Goal: Check status: Check status

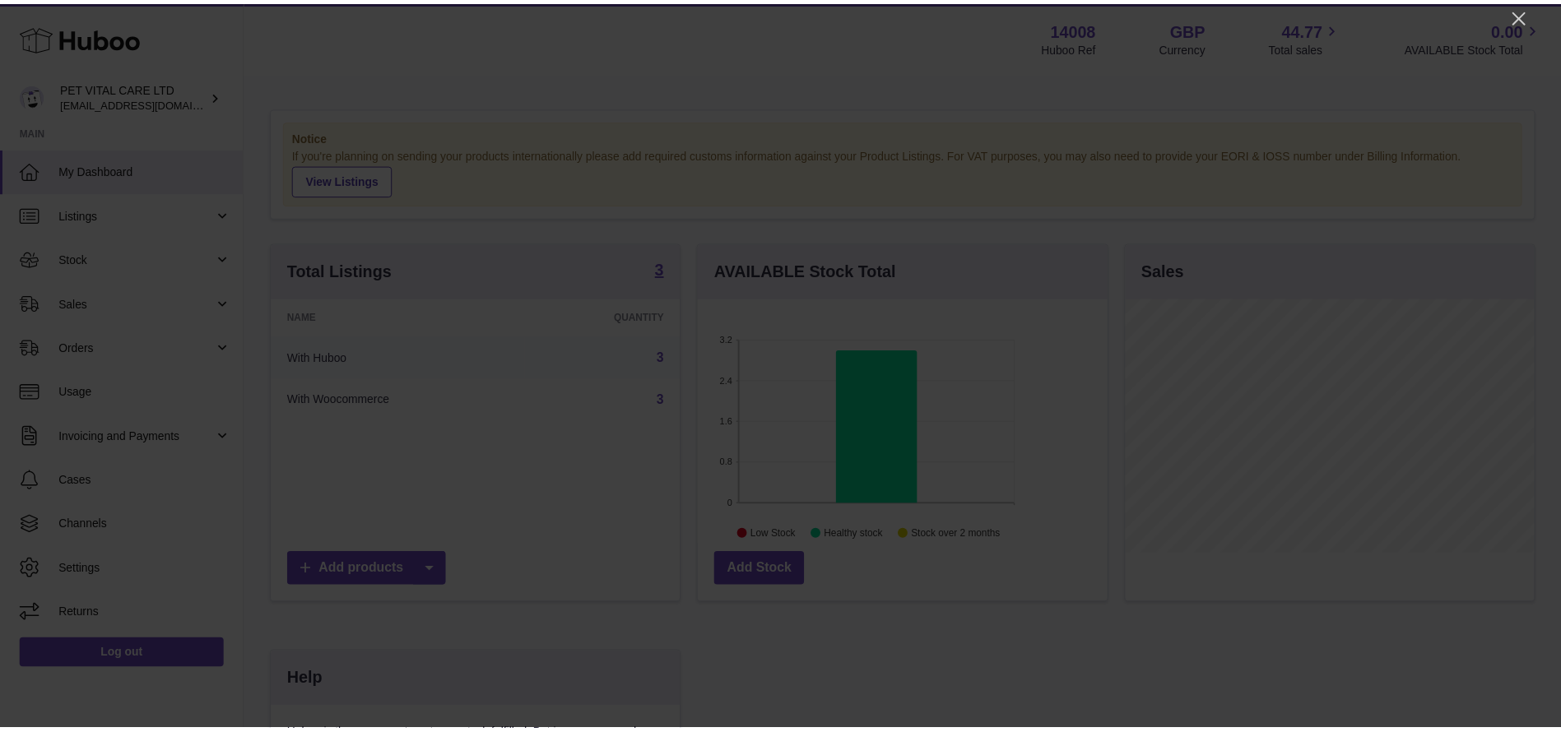
scroll to position [257, 415]
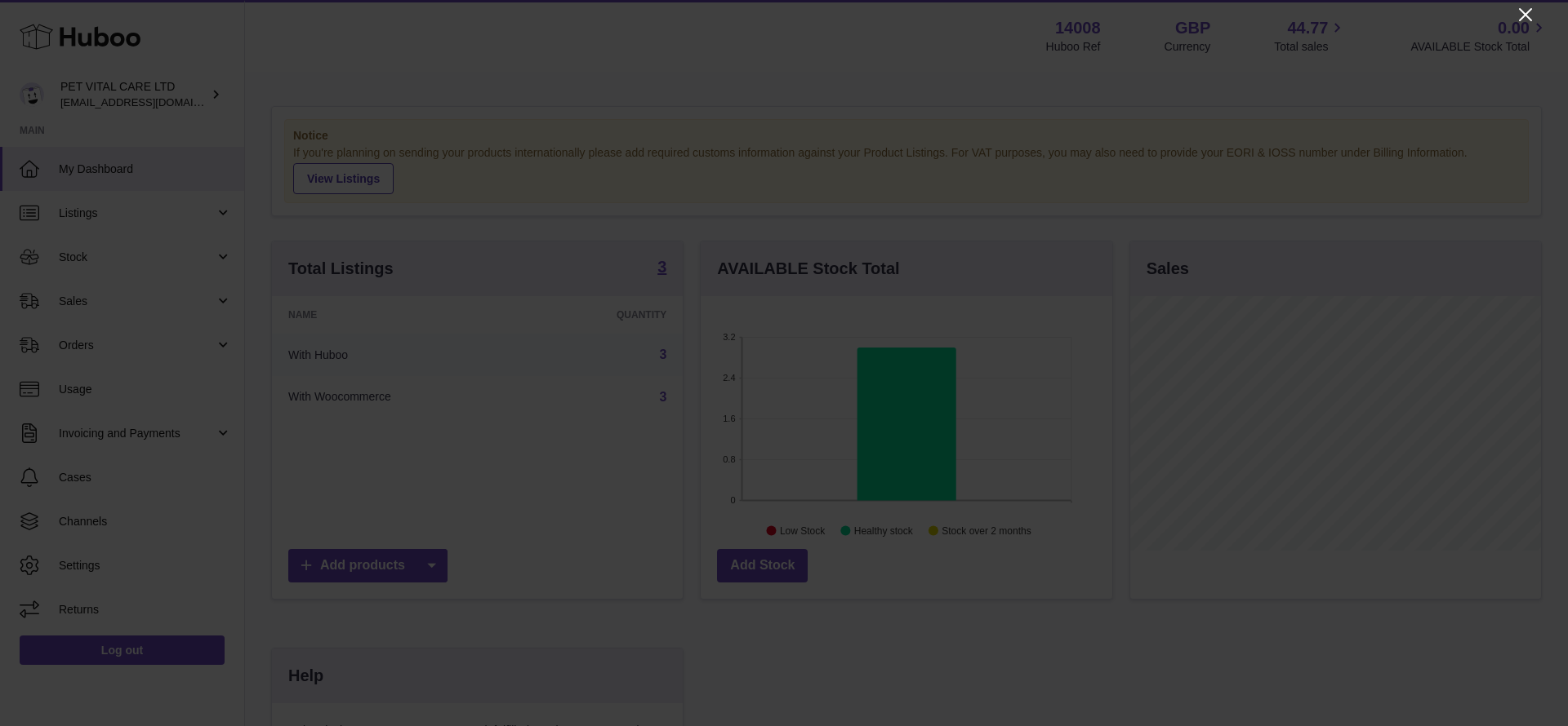
click at [1032, 13] on icon "Close" at bounding box center [1525, 15] width 20 height 20
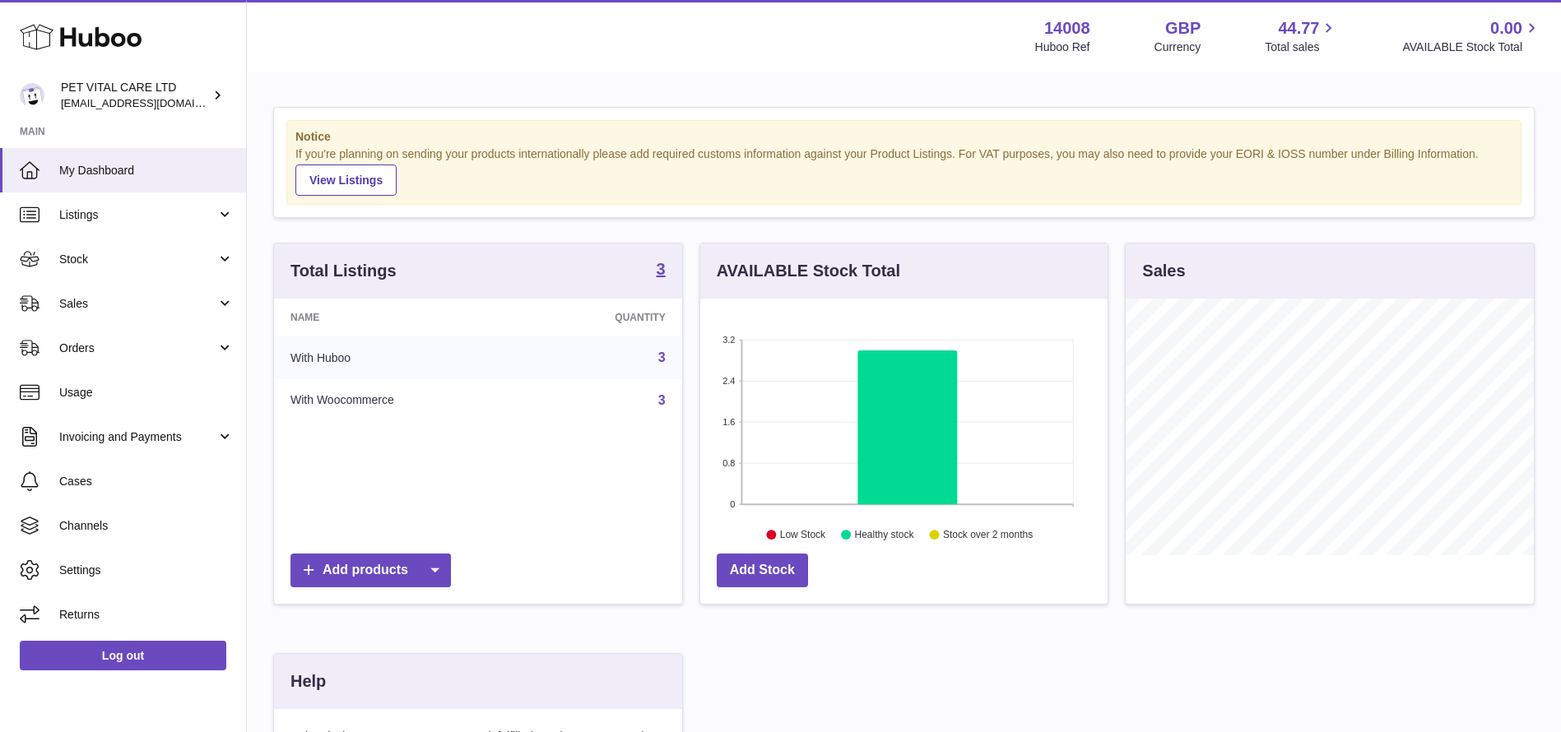
scroll to position [822644, 822493]
click at [128, 315] on link "Sales" at bounding box center [123, 303] width 246 height 44
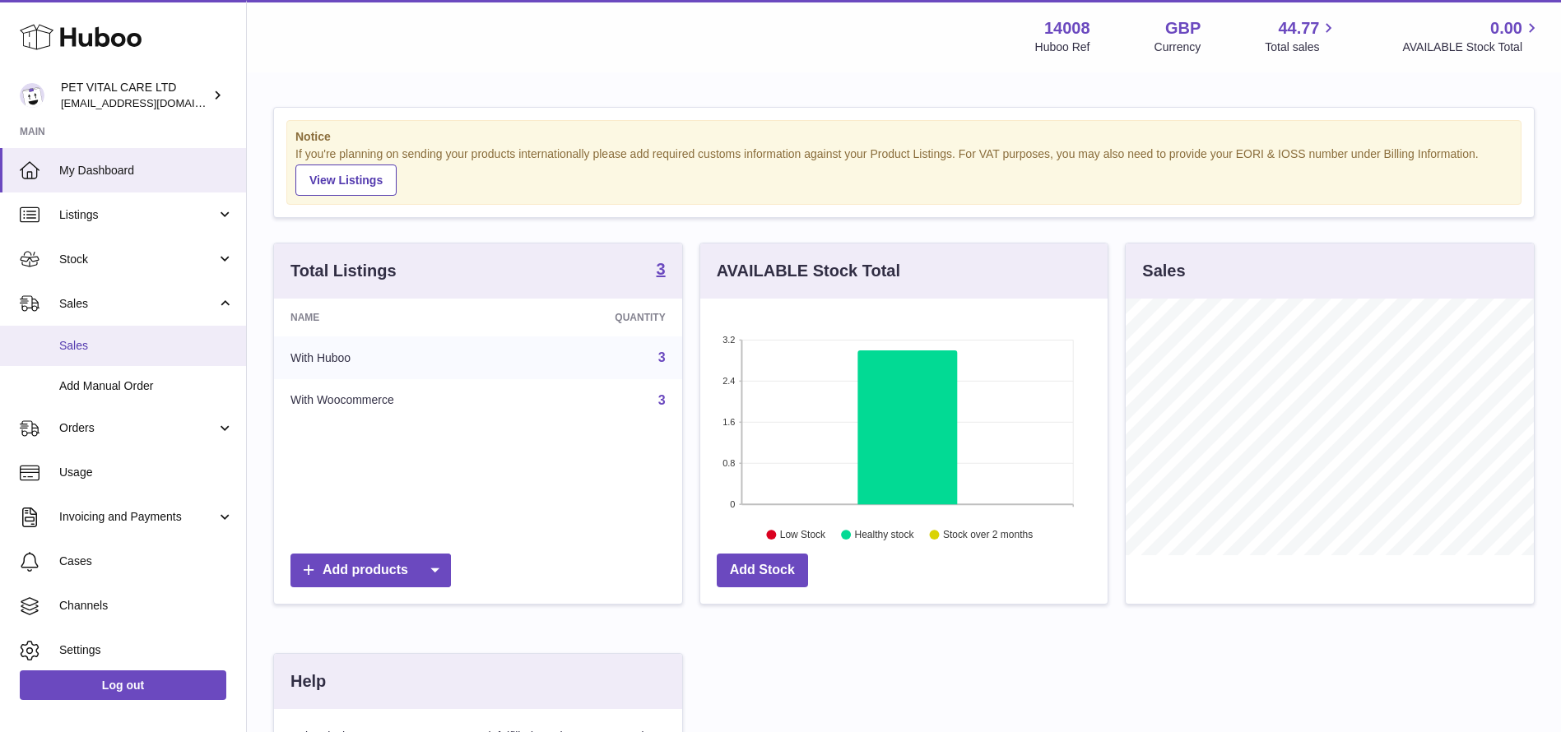
click at [123, 350] on span "Sales" at bounding box center [146, 346] width 174 height 16
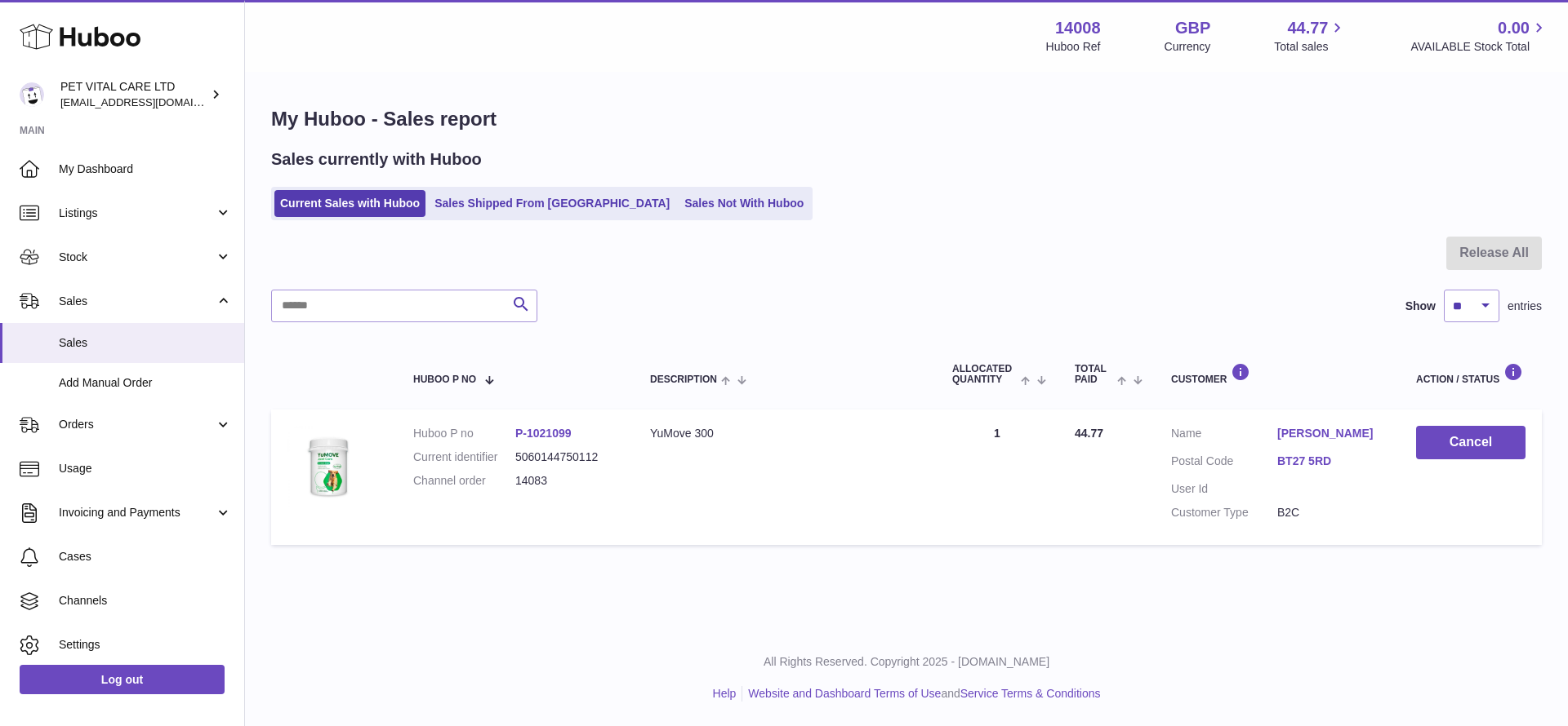
drag, startPoint x: 652, startPoint y: 191, endPoint x: 614, endPoint y: 187, distance: 38.2
click at [679, 191] on link "Sales Not With Huboo" at bounding box center [744, 203] width 131 height 27
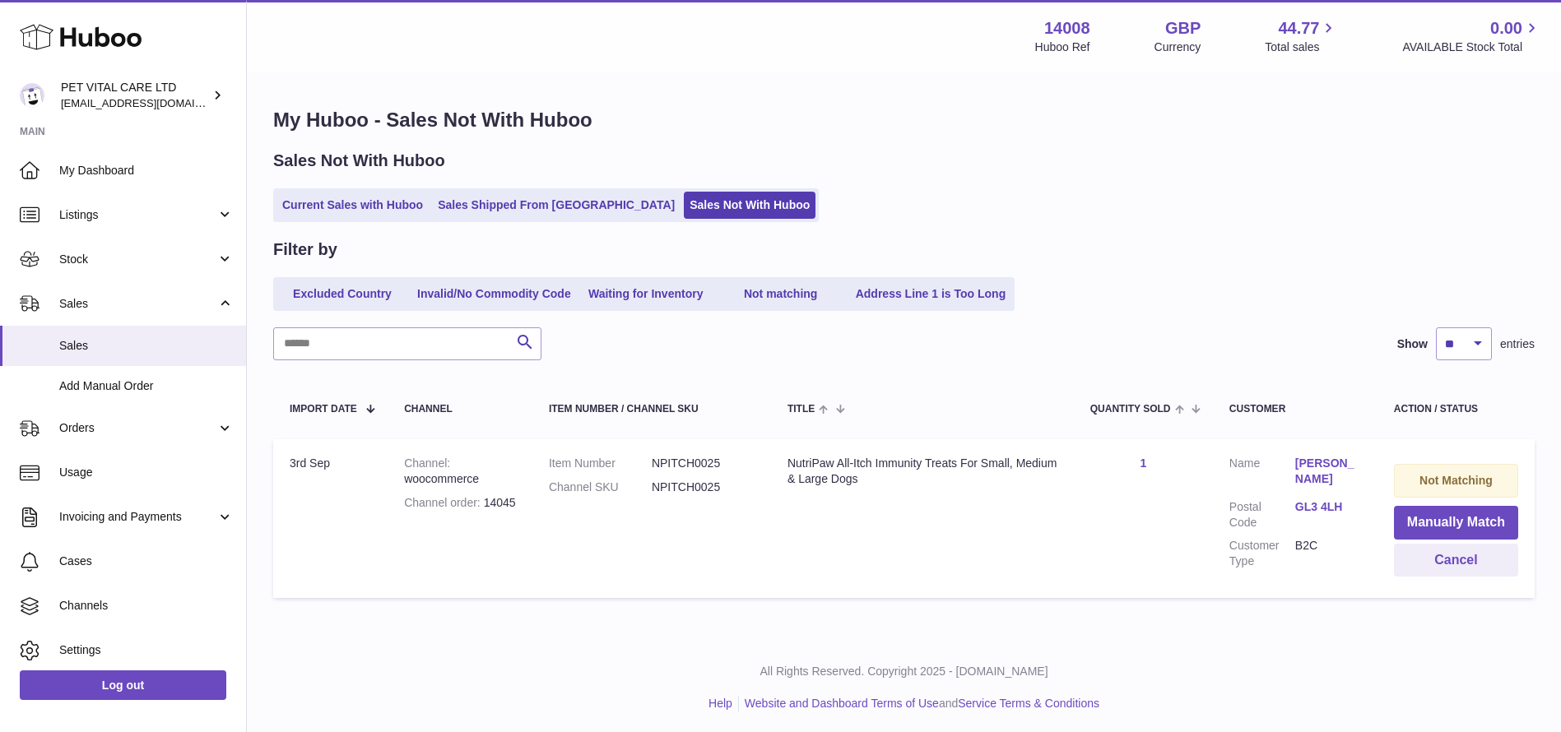
click at [522, 207] on link "Sales Shipped From [GEOGRAPHIC_DATA]" at bounding box center [556, 205] width 249 height 27
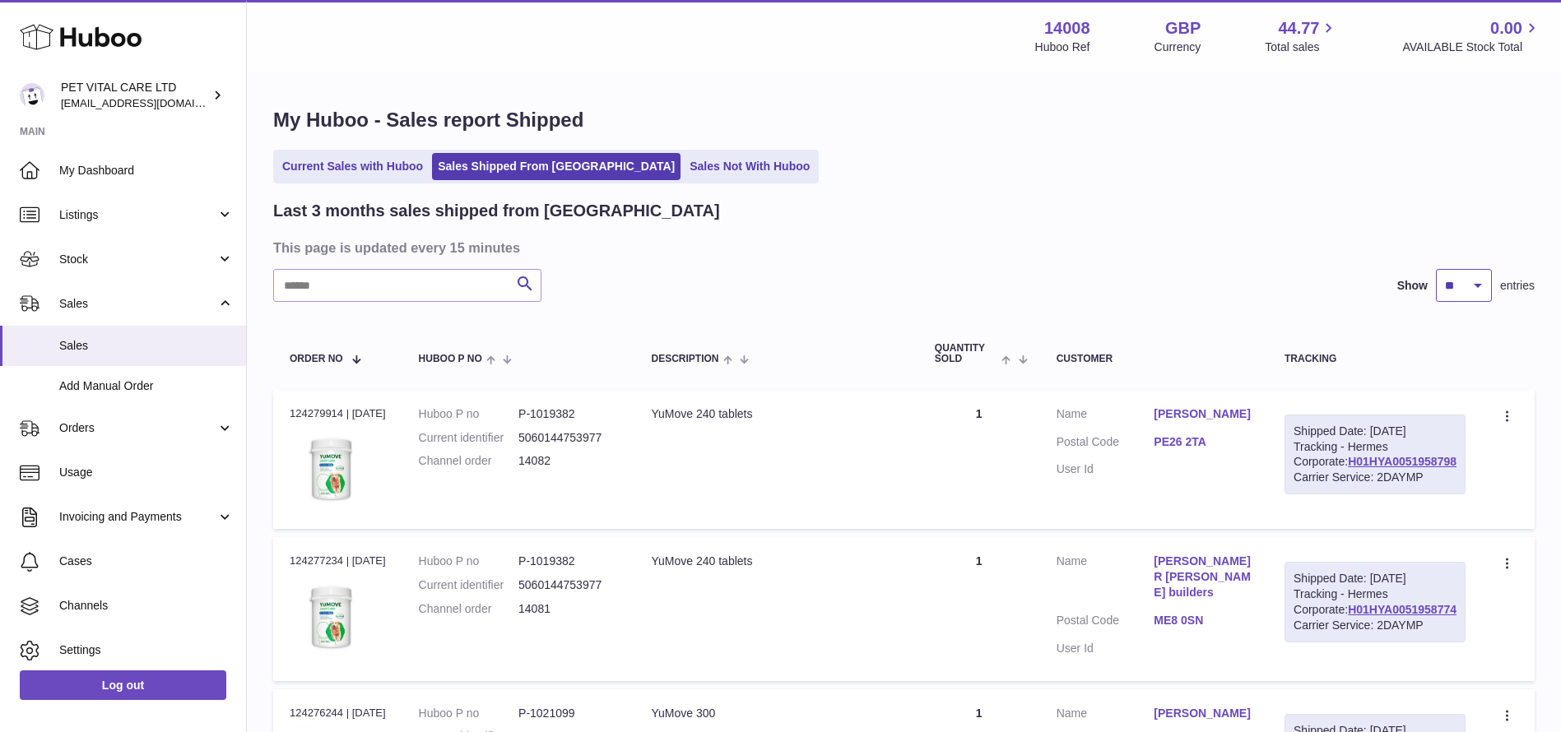
click at [1480, 287] on select "** ** **" at bounding box center [1464, 285] width 56 height 33
select select "**"
click at [1436, 269] on select "** ** **" at bounding box center [1464, 285] width 56 height 33
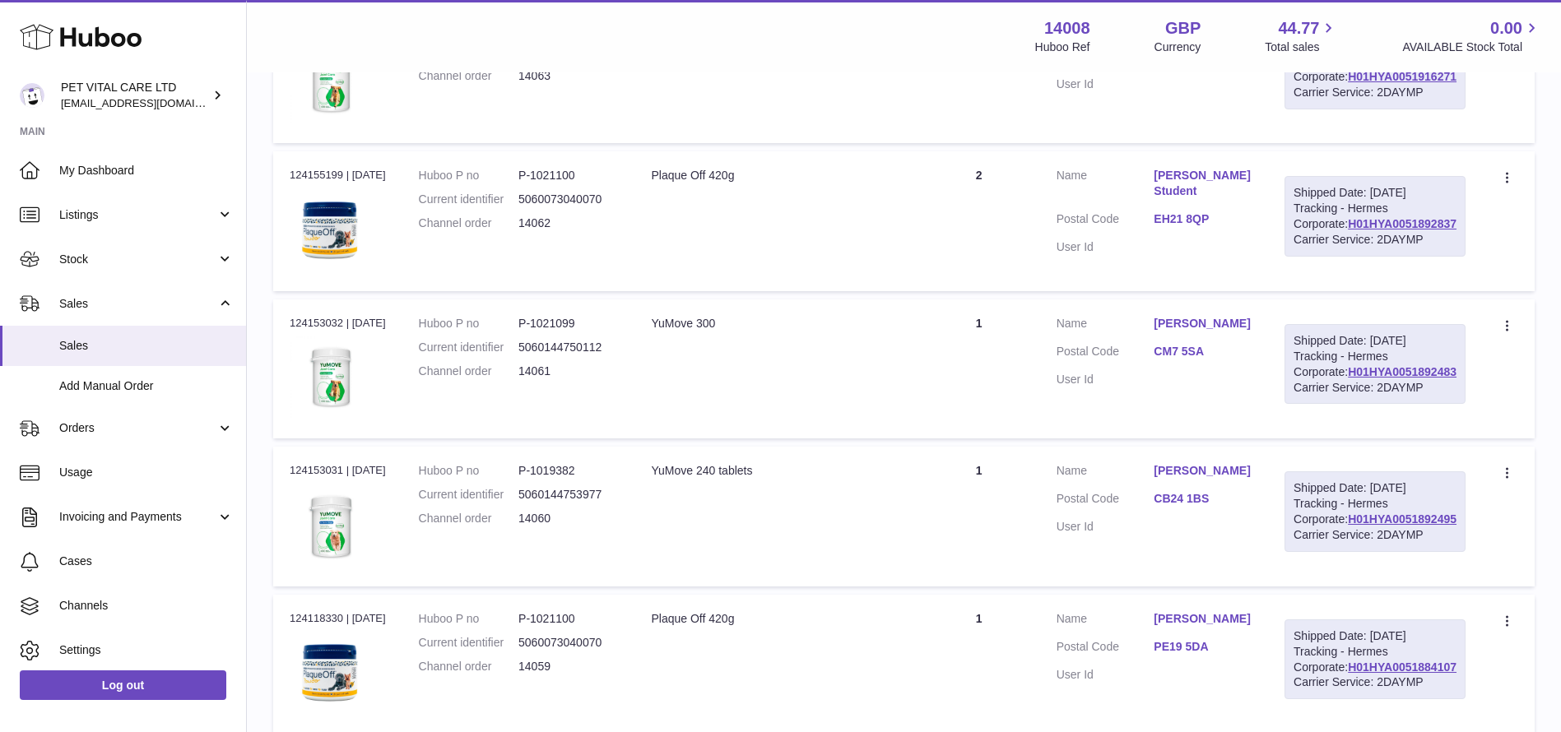
scroll to position [3139, 0]
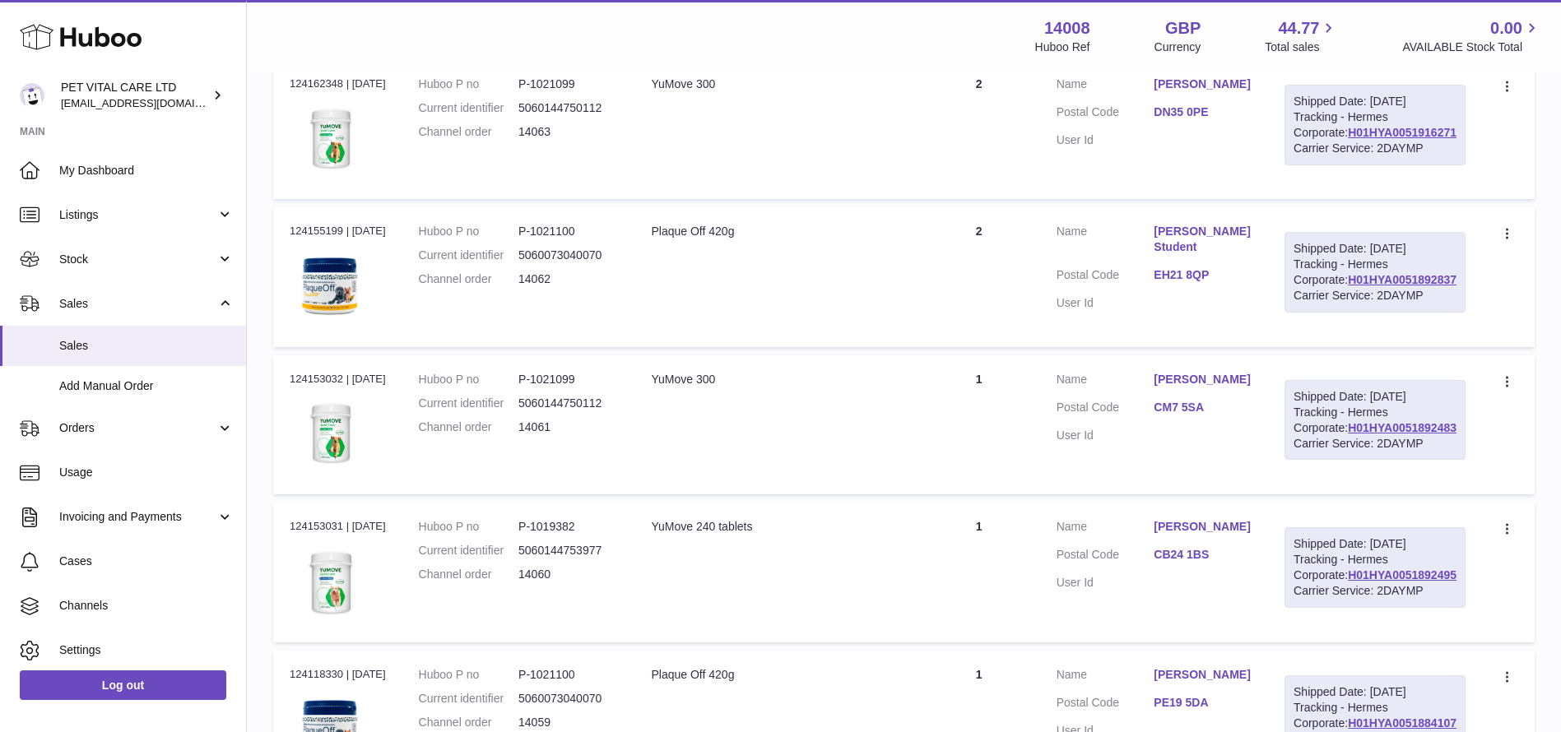
drag, startPoint x: 1454, startPoint y: 673, endPoint x: 1343, endPoint y: 677, distance: 111.2
copy link "H01HYA0051922907"
drag, startPoint x: 1457, startPoint y: 493, endPoint x: 1336, endPoint y: 484, distance: 120.5
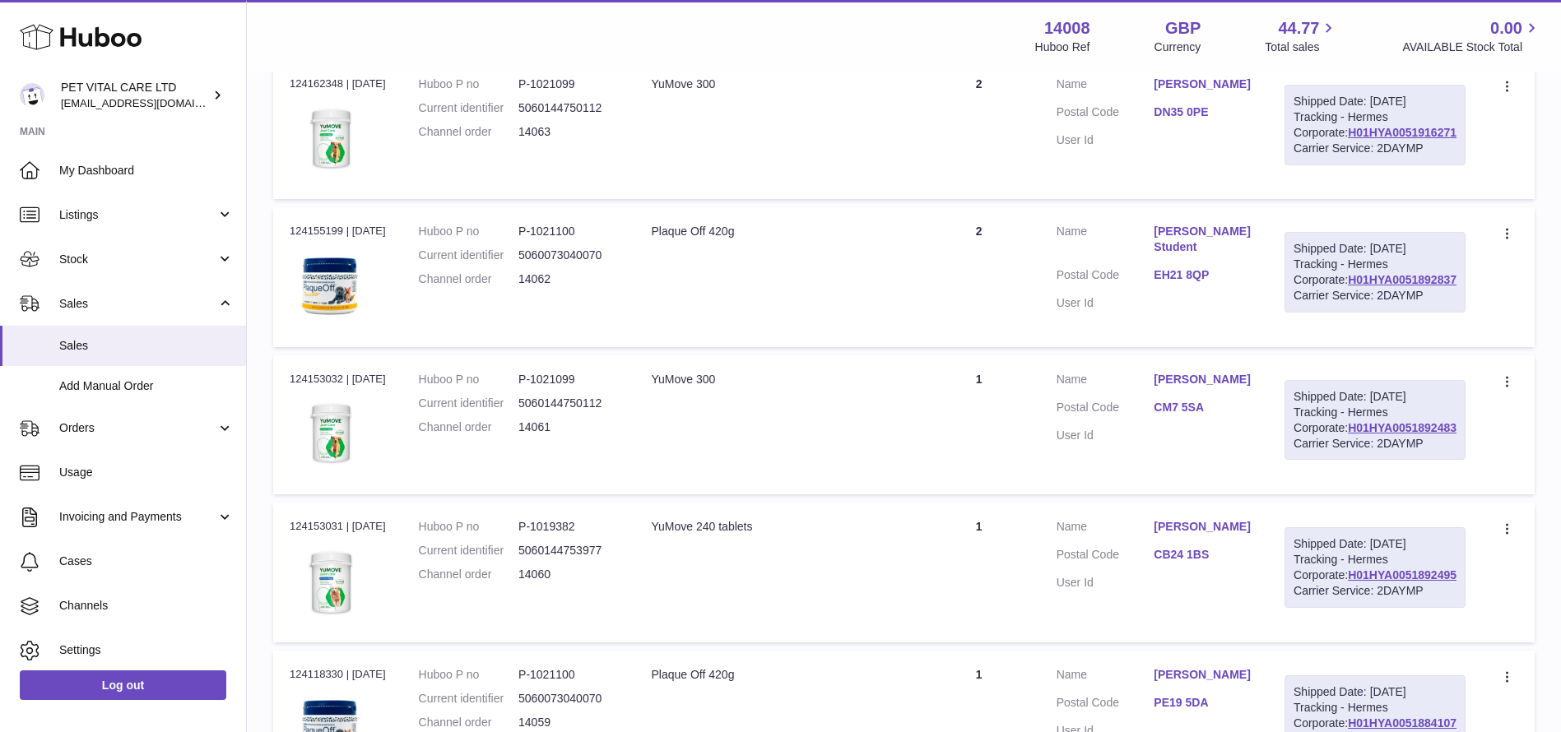
copy link "H01HYA0051922565"
drag, startPoint x: 1454, startPoint y: 310, endPoint x: 1336, endPoint y: 306, distance: 118.6
copy link "H01HYA0051921575"
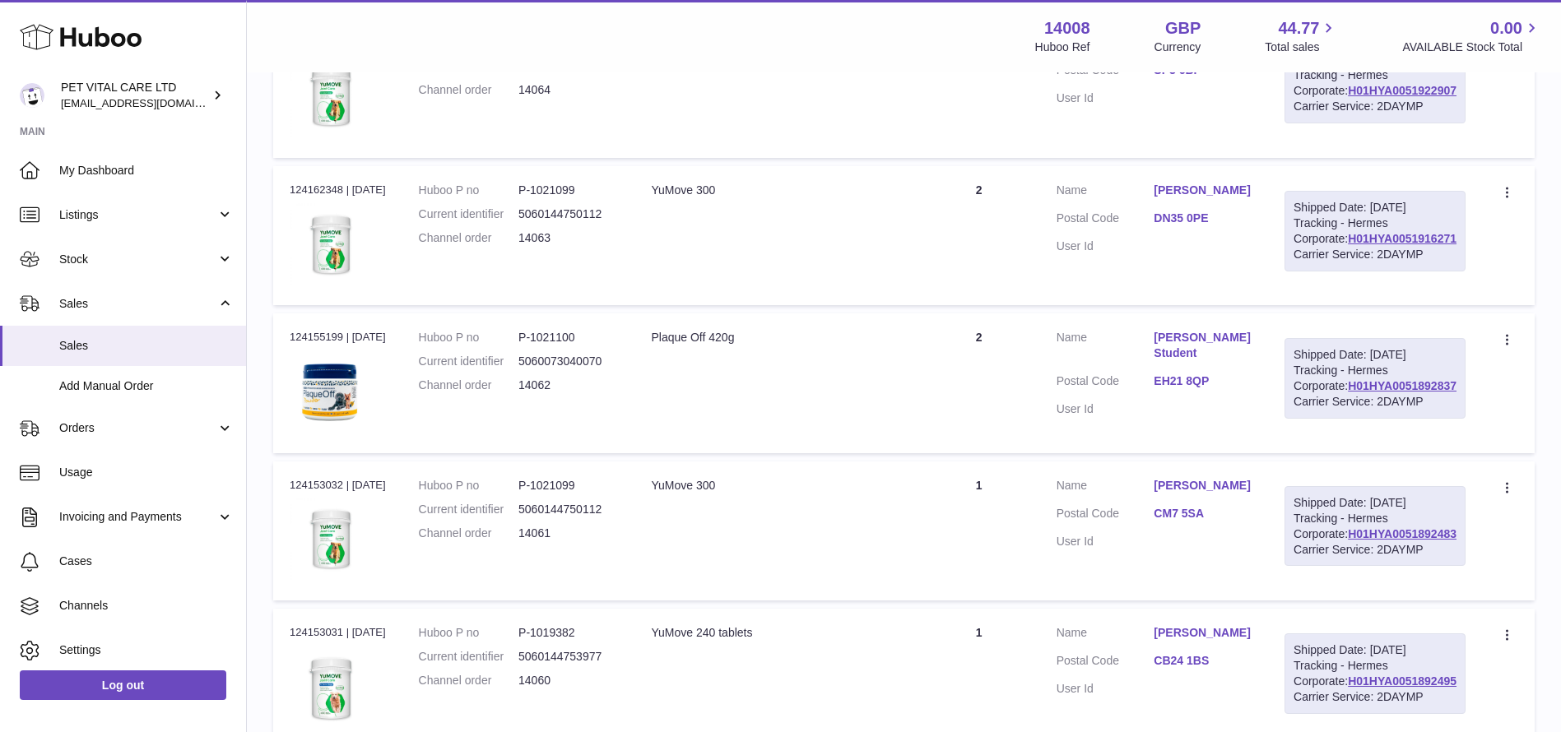
scroll to position [2892, 0]
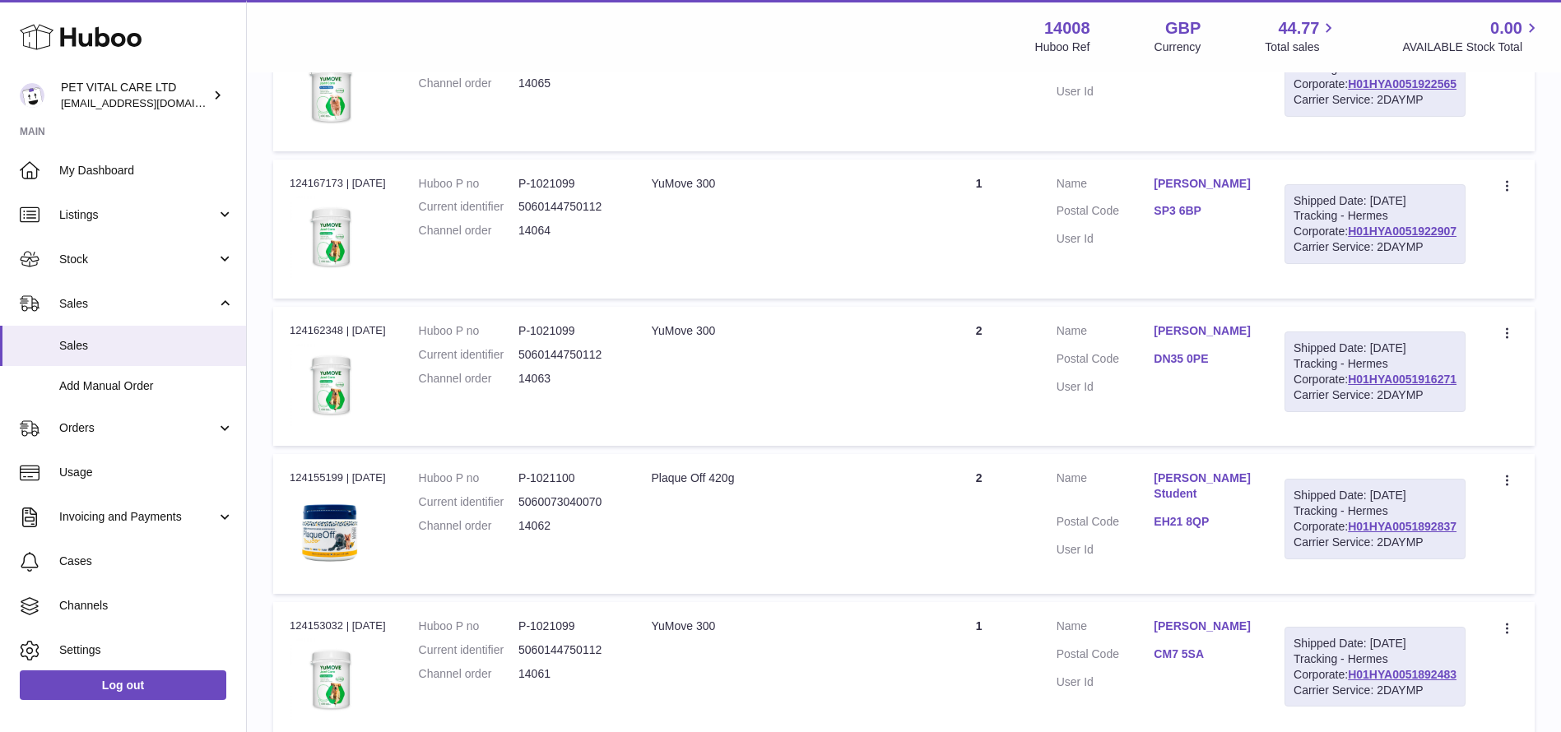
drag, startPoint x: 1460, startPoint y: 369, endPoint x: 1334, endPoint y: 365, distance: 125.9
copy link "H01HYA0051921082"
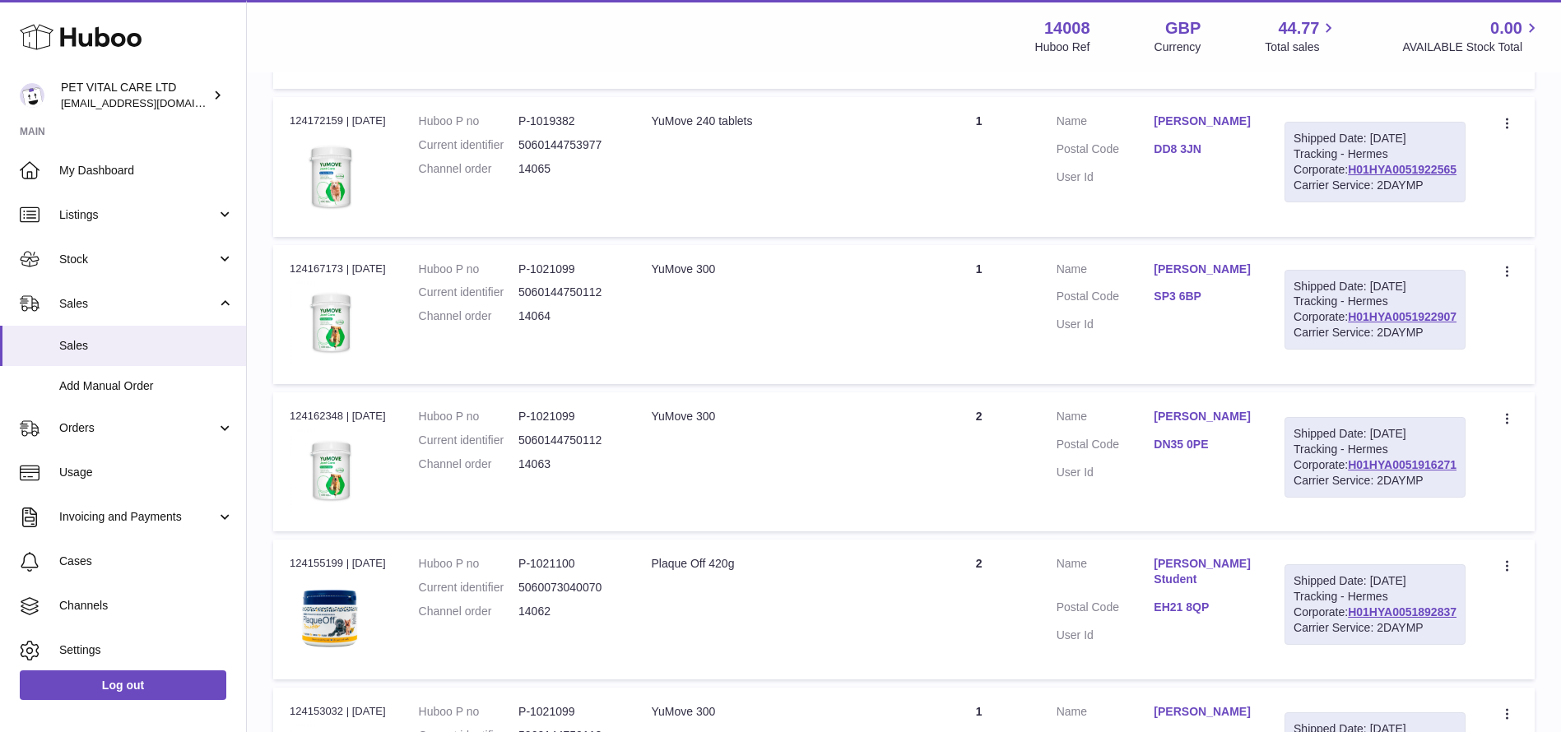
scroll to position [2769, 0]
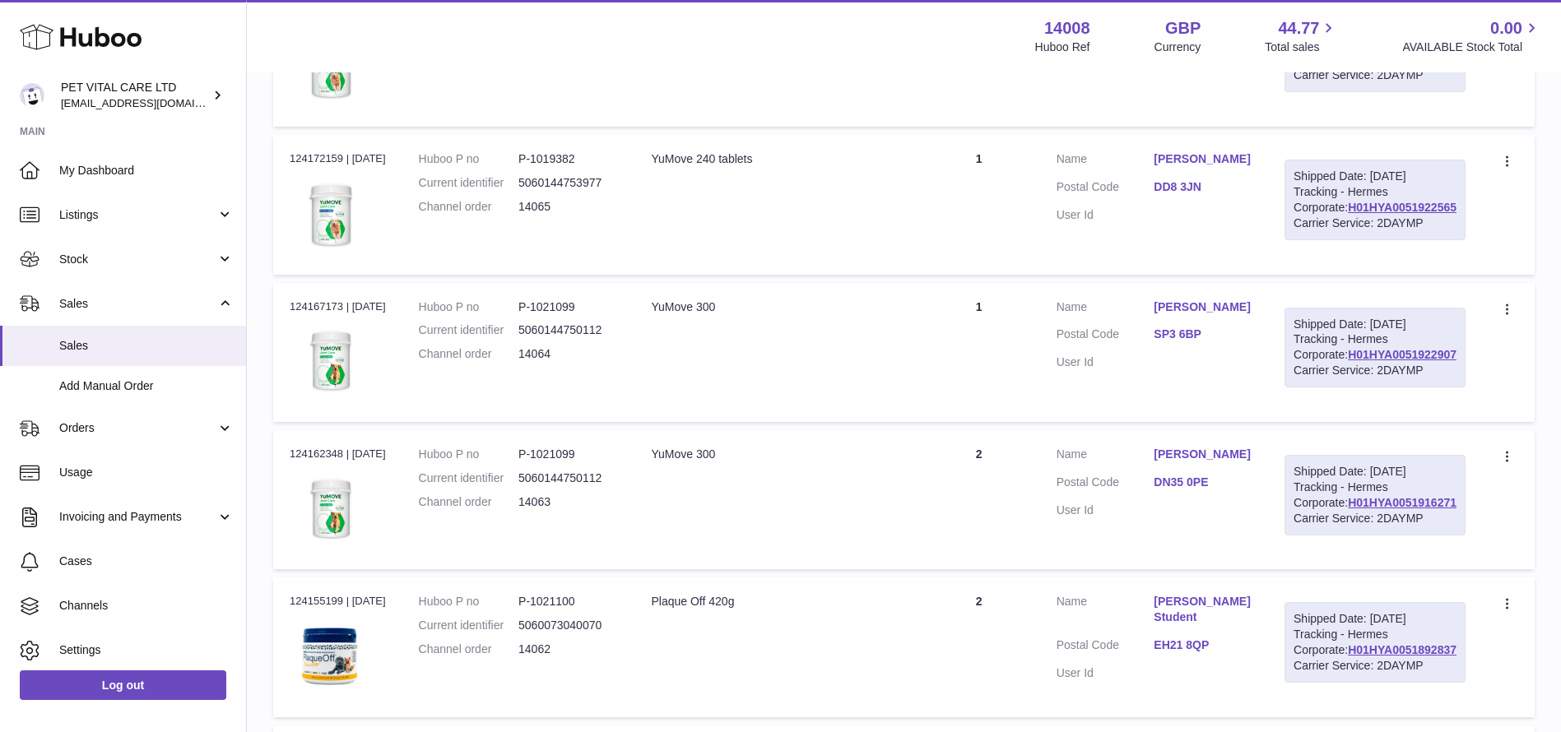
drag, startPoint x: 1457, startPoint y: 306, endPoint x: 1331, endPoint y: 314, distance: 126.2
copy link "H01HYA0051928707"
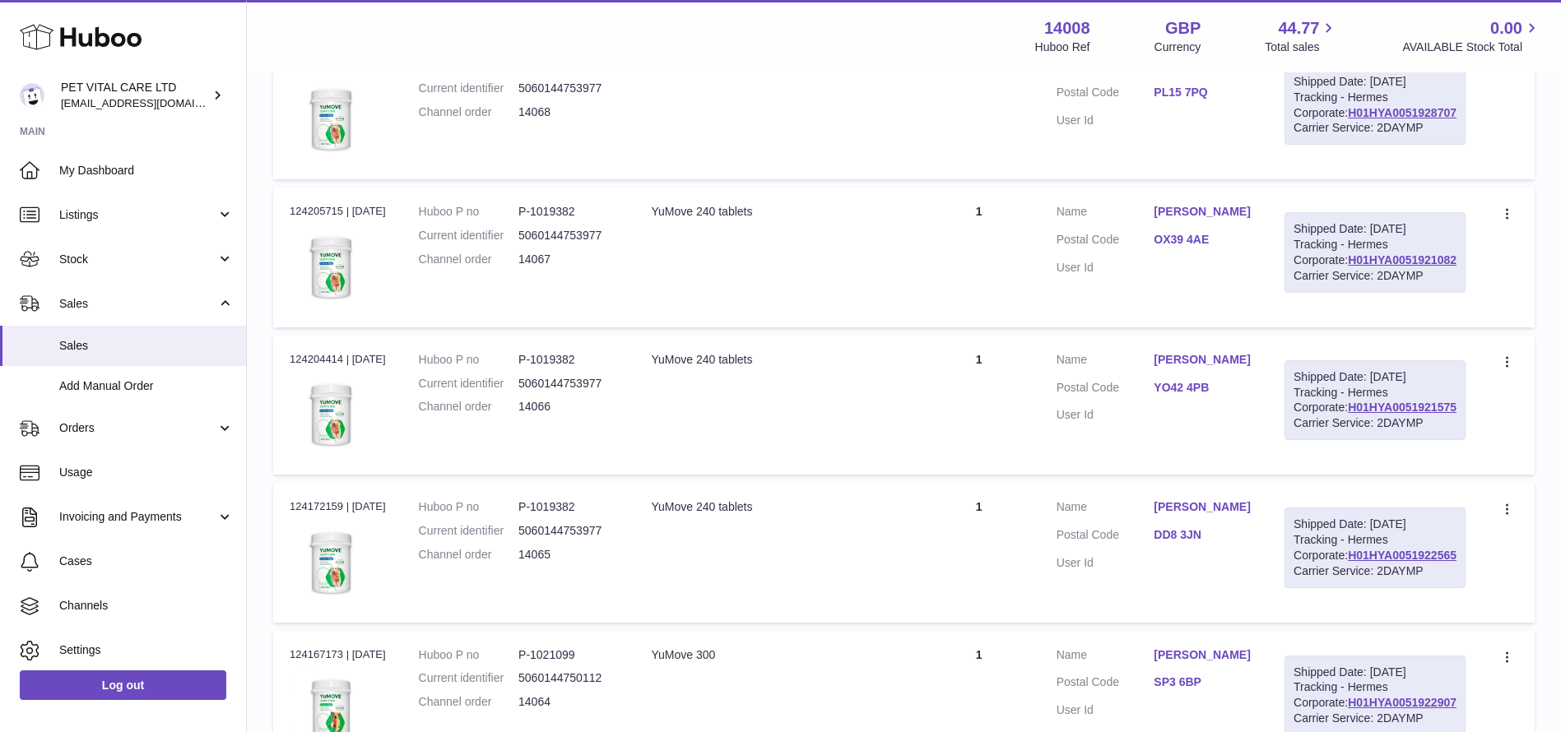
scroll to position [2399, 0]
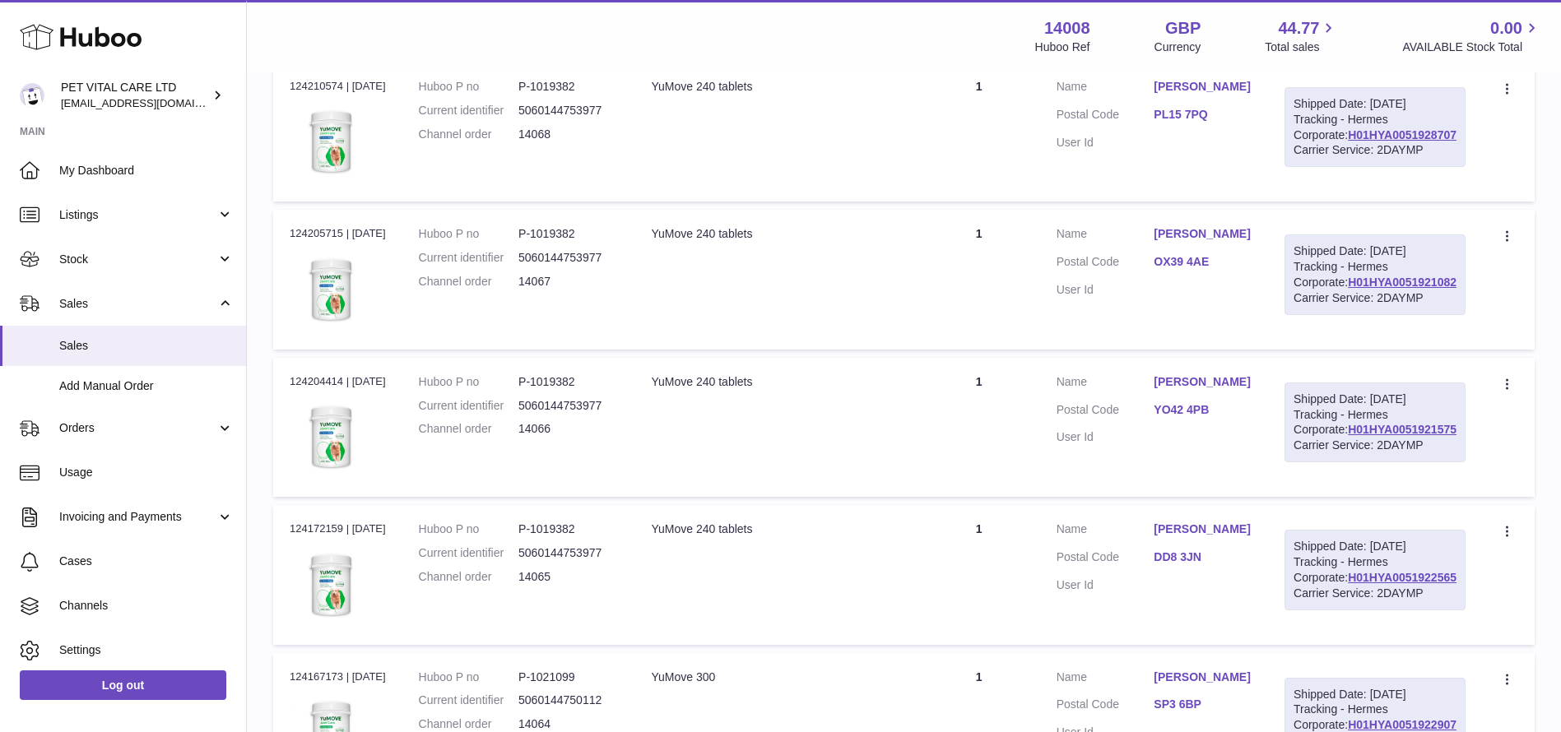
drag, startPoint x: 1458, startPoint y: 494, endPoint x: 1342, endPoint y: 492, distance: 116.0
copy link "H01HYA0051931932"
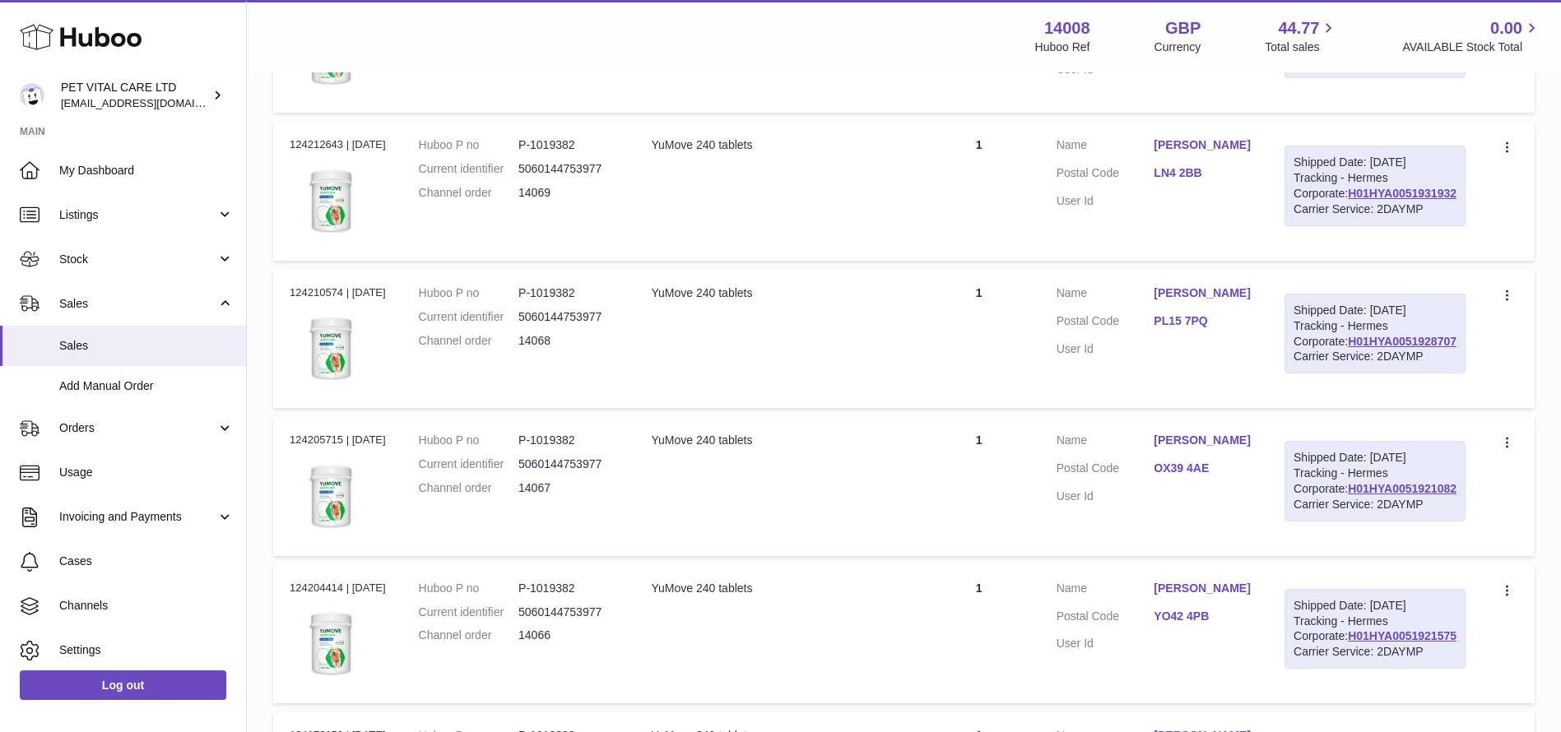
scroll to position [2152, 0]
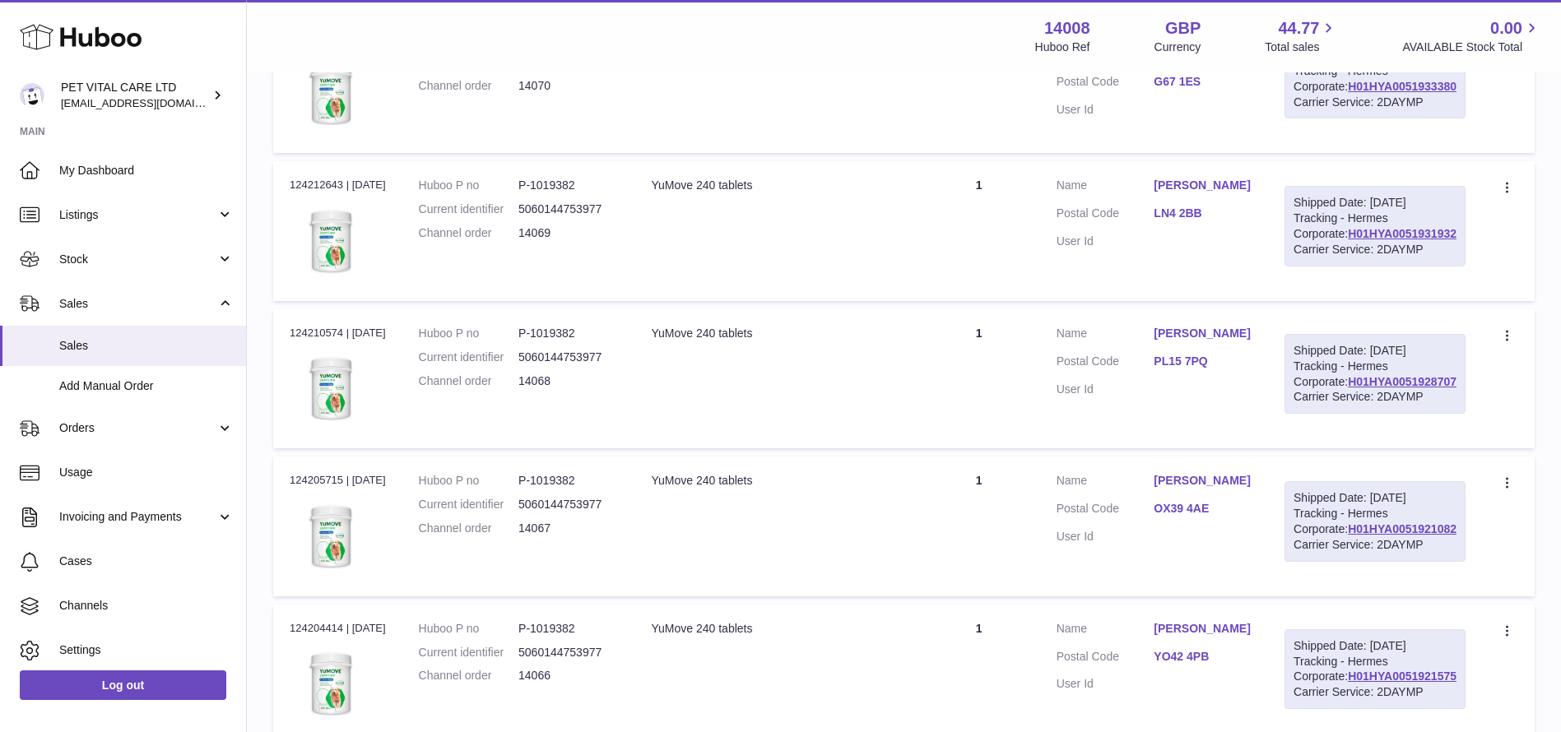
drag, startPoint x: 1467, startPoint y: 555, endPoint x: 1330, endPoint y: 554, distance: 137.4
click at [1330, 153] on td "Shipped Date: [DATE] Tracking - Hermes Corporate: H01HYA0051933380 Carrier Serv…" at bounding box center [1375, 83] width 214 height 139
copy link "H01HYA0051933380"
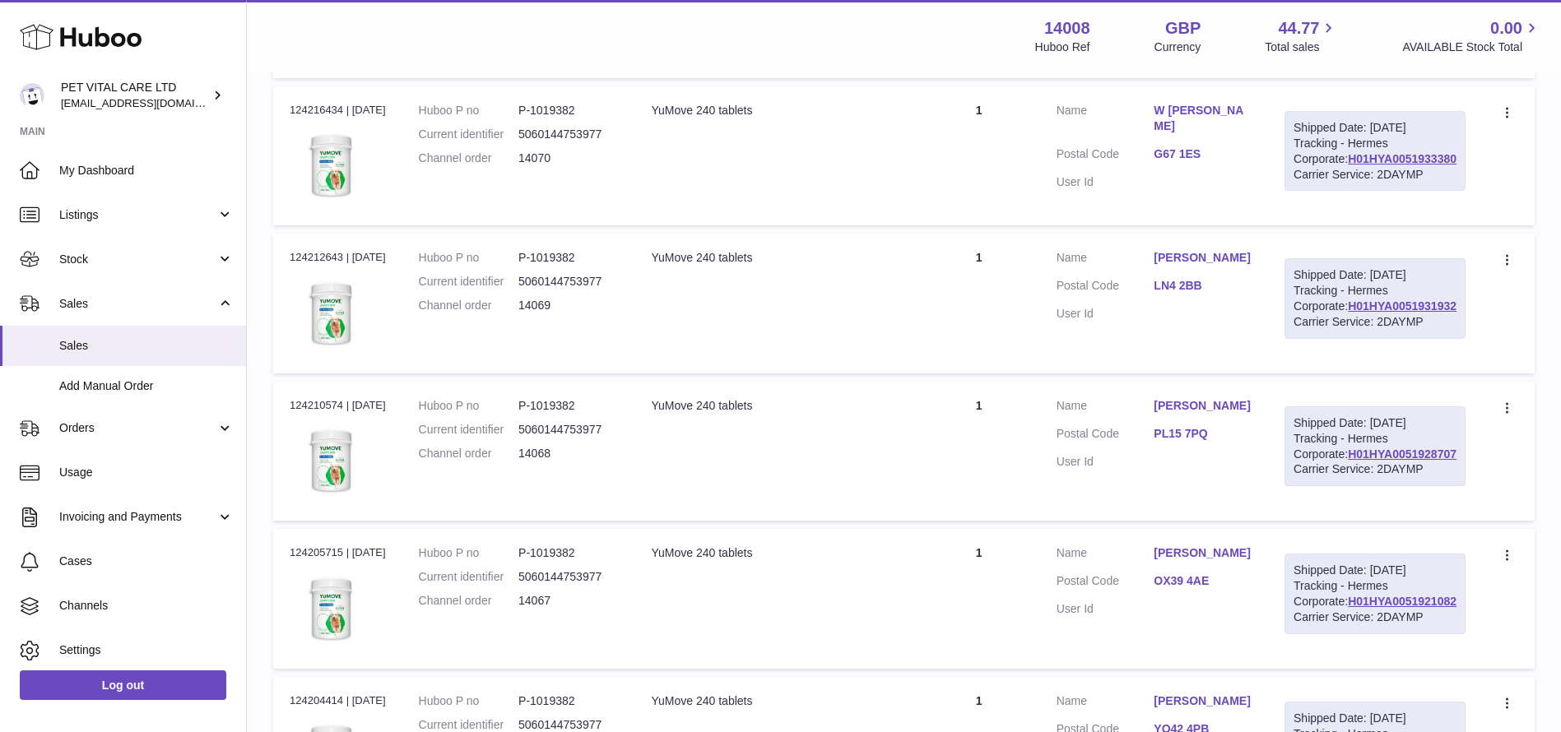
scroll to position [2028, 0]
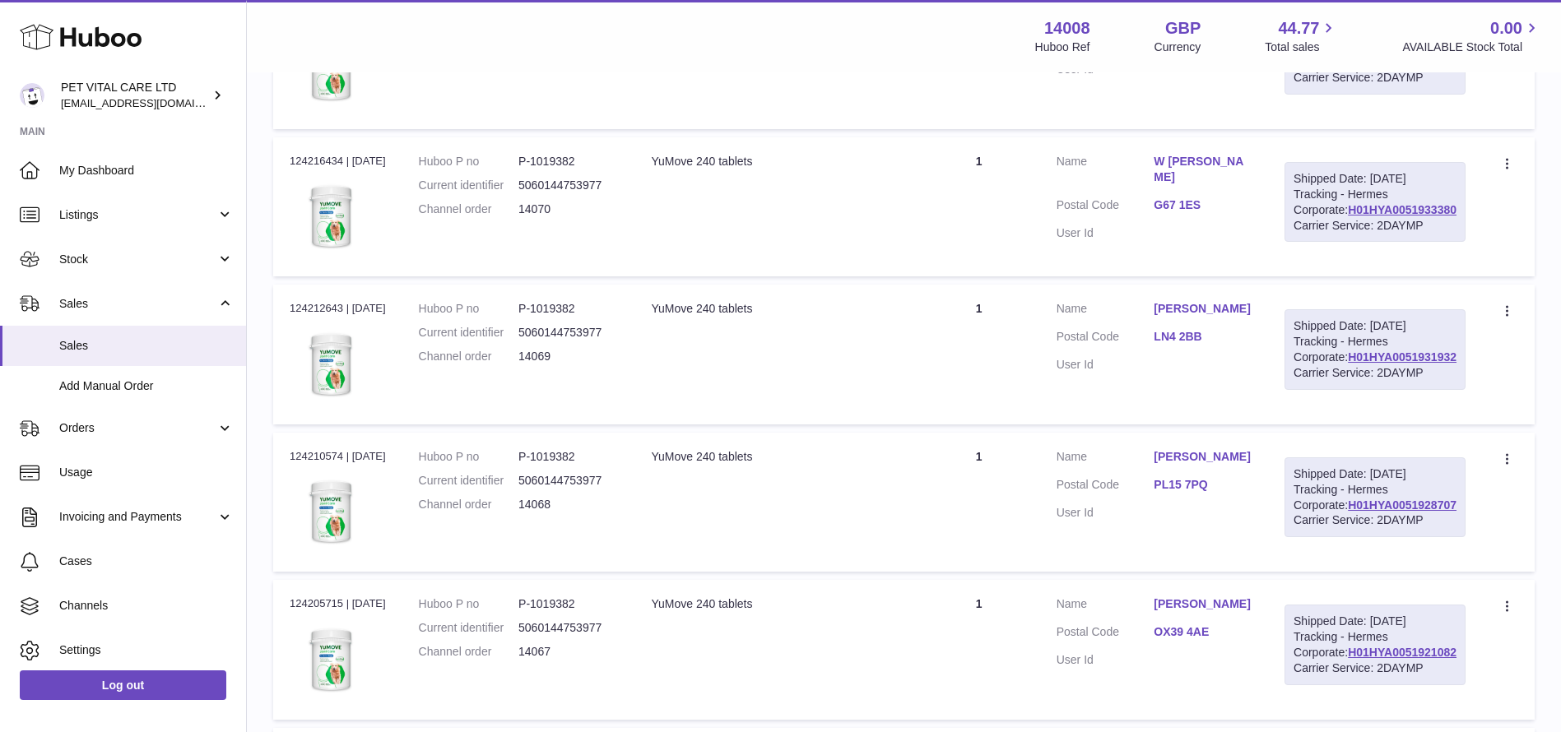
drag, startPoint x: 1457, startPoint y: 494, endPoint x: 1338, endPoint y: 494, distance: 119.3
click at [1338, 95] on div "Shipped Date: [DATE] Tracking - Hermes Corporate: H01HYA0051936259 Carrier Serv…" at bounding box center [1375, 54] width 181 height 81
copy link "H01HYA0051936259"
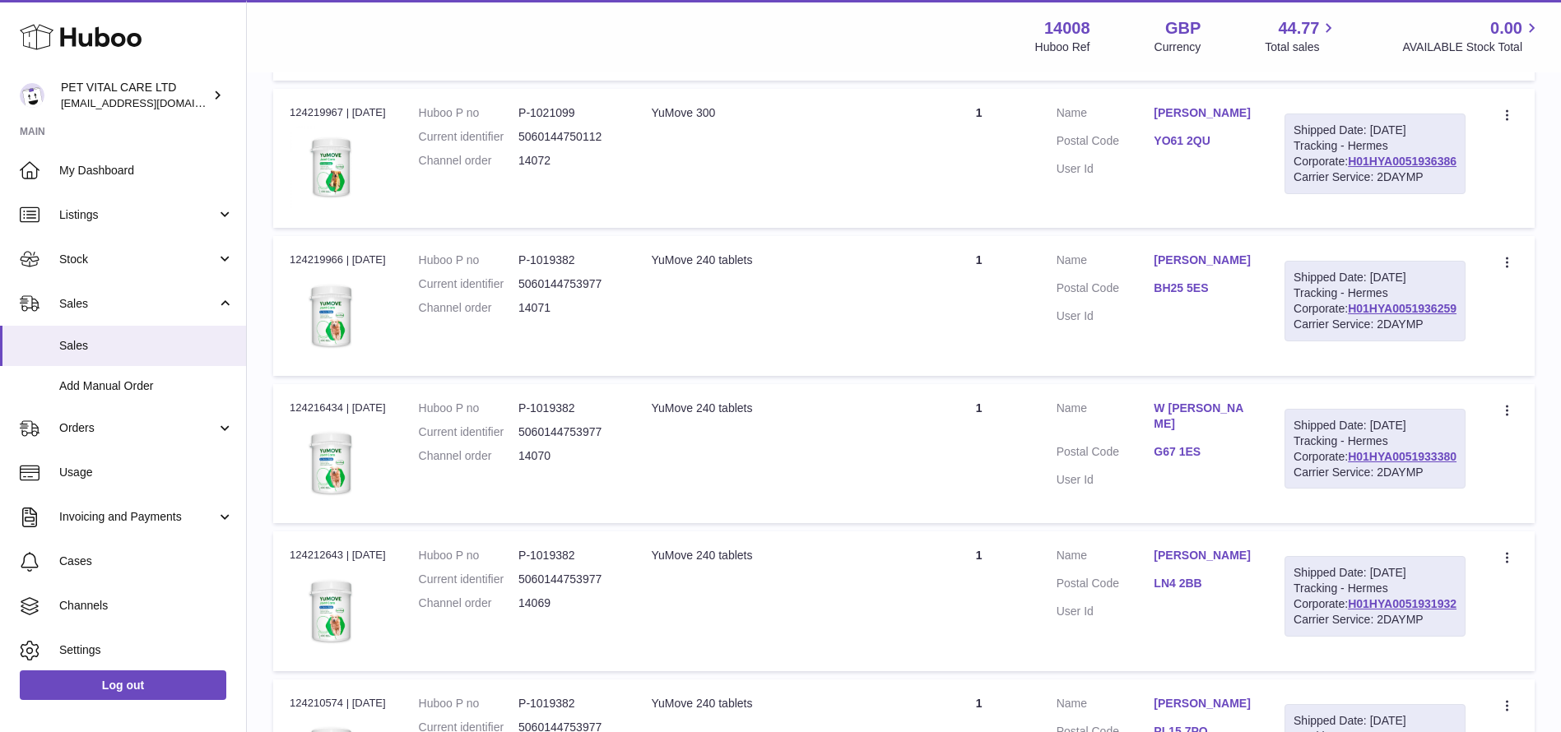
drag, startPoint x: 1456, startPoint y: 556, endPoint x: 1336, endPoint y: 556, distance: 120.1
click at [1336, 194] on div "Shipped Date: [DATE] Tracking - Hermes Corporate: H01HYA0051936386 Carrier Serv…" at bounding box center [1375, 154] width 181 height 81
copy link "H01HYA0051936386"
drag, startPoint x: 1457, startPoint y: 368, endPoint x: 1334, endPoint y: 379, distance: 123.1
click at [1338, 47] on div "Shipped Date: [DATE] Tracking - Hermes Corporate: H01HYA0051936211 Carrier Serv…" at bounding box center [1375, 6] width 181 height 81
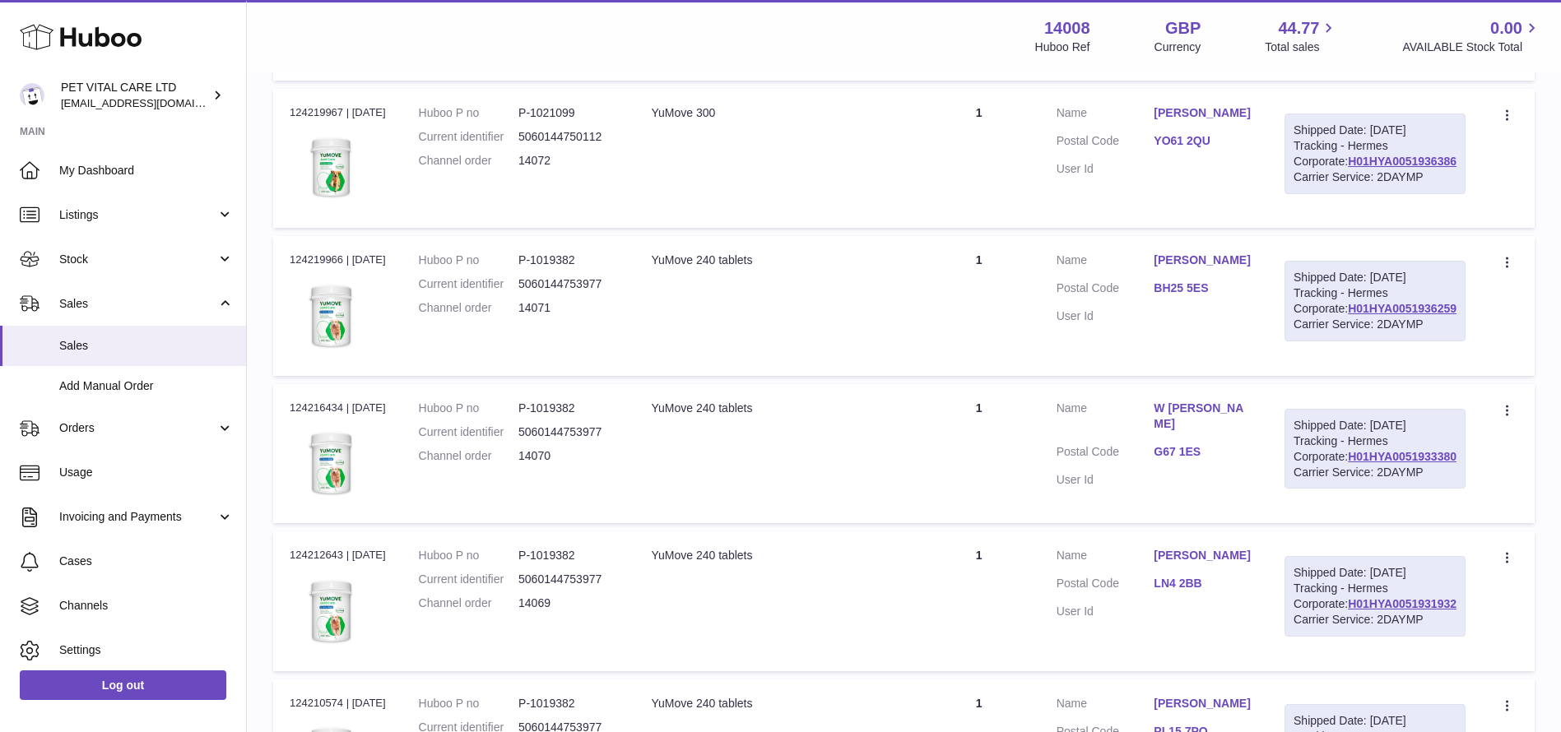
copy link "H01HYA0051936211"
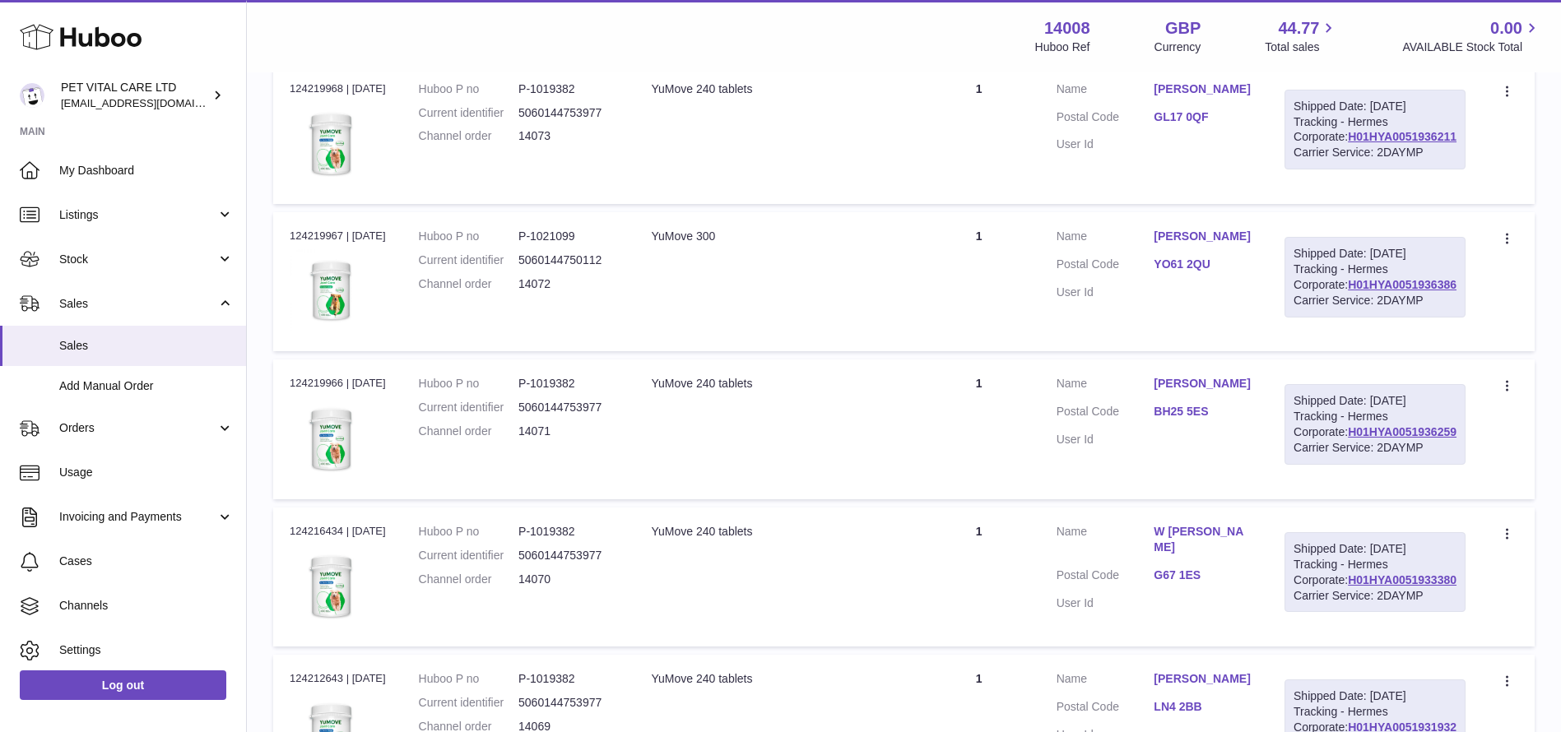
drag, startPoint x: 1456, startPoint y: 307, endPoint x: 1337, endPoint y: 309, distance: 118.5
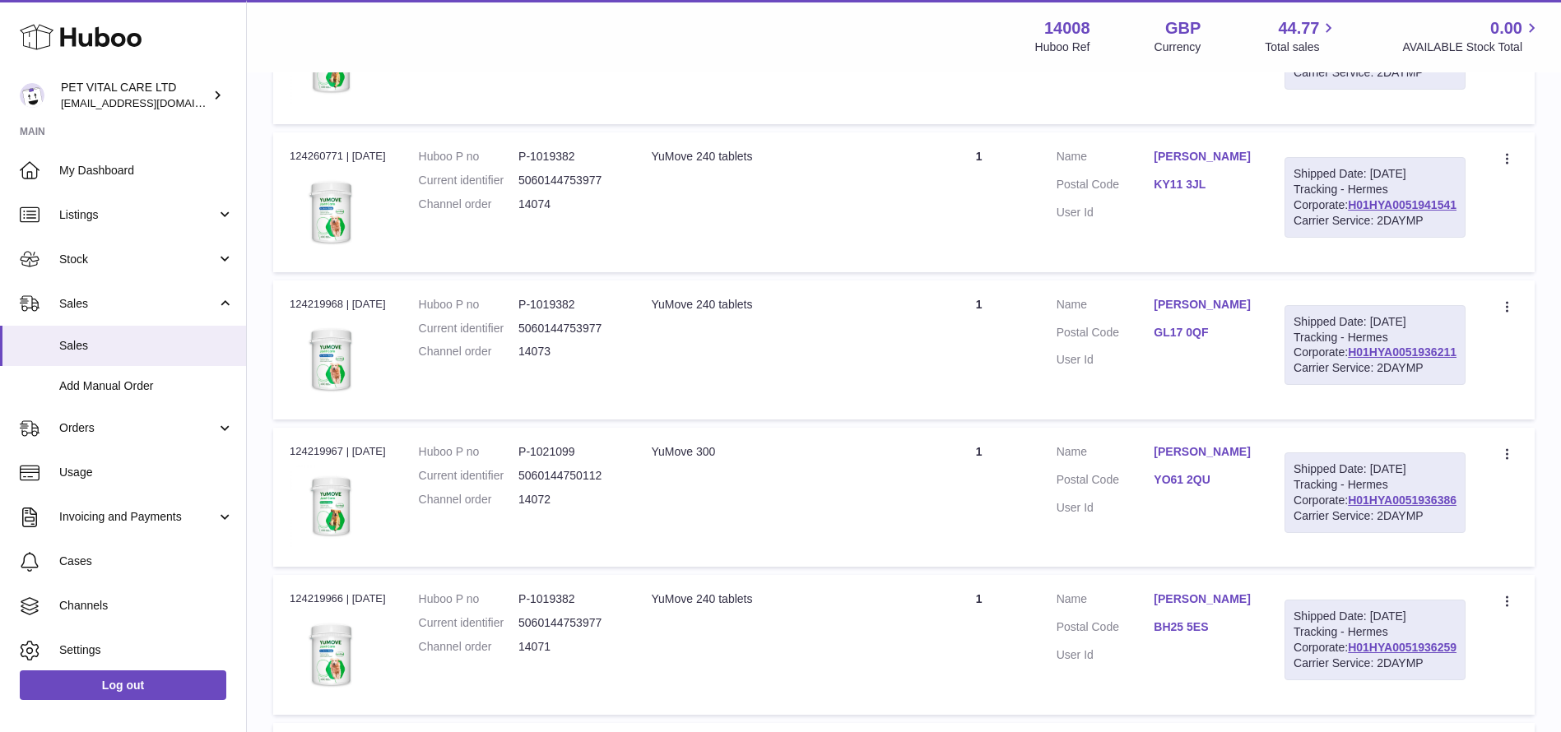
scroll to position [1411, 0]
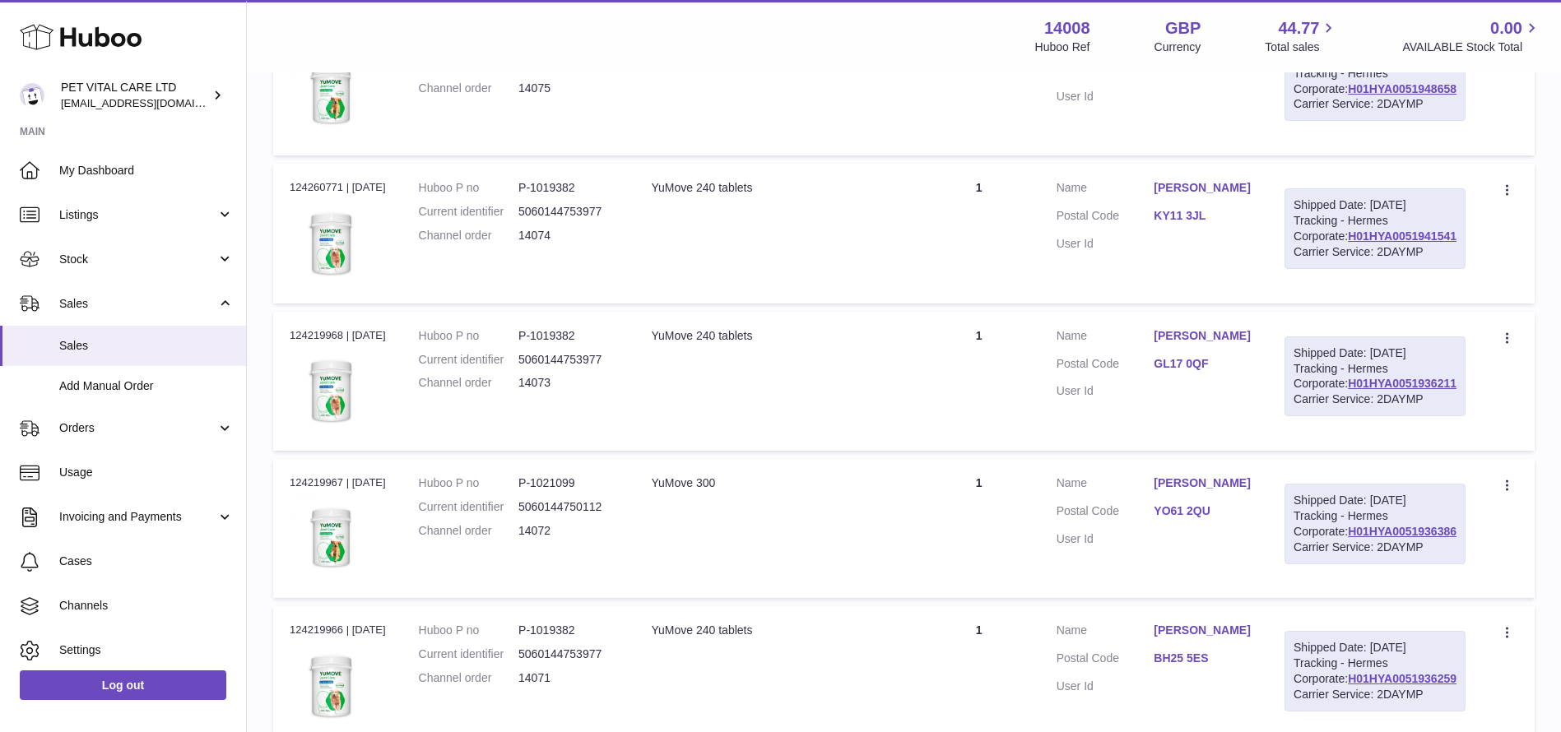
drag, startPoint x: 1455, startPoint y: 371, endPoint x: 1342, endPoint y: 371, distance: 112.7
click at [1342, 122] on div "Shipped Date: [DATE] Tracking - Hermes Corporate: H01HYA0051948658 Carrier Serv…" at bounding box center [1375, 81] width 181 height 81
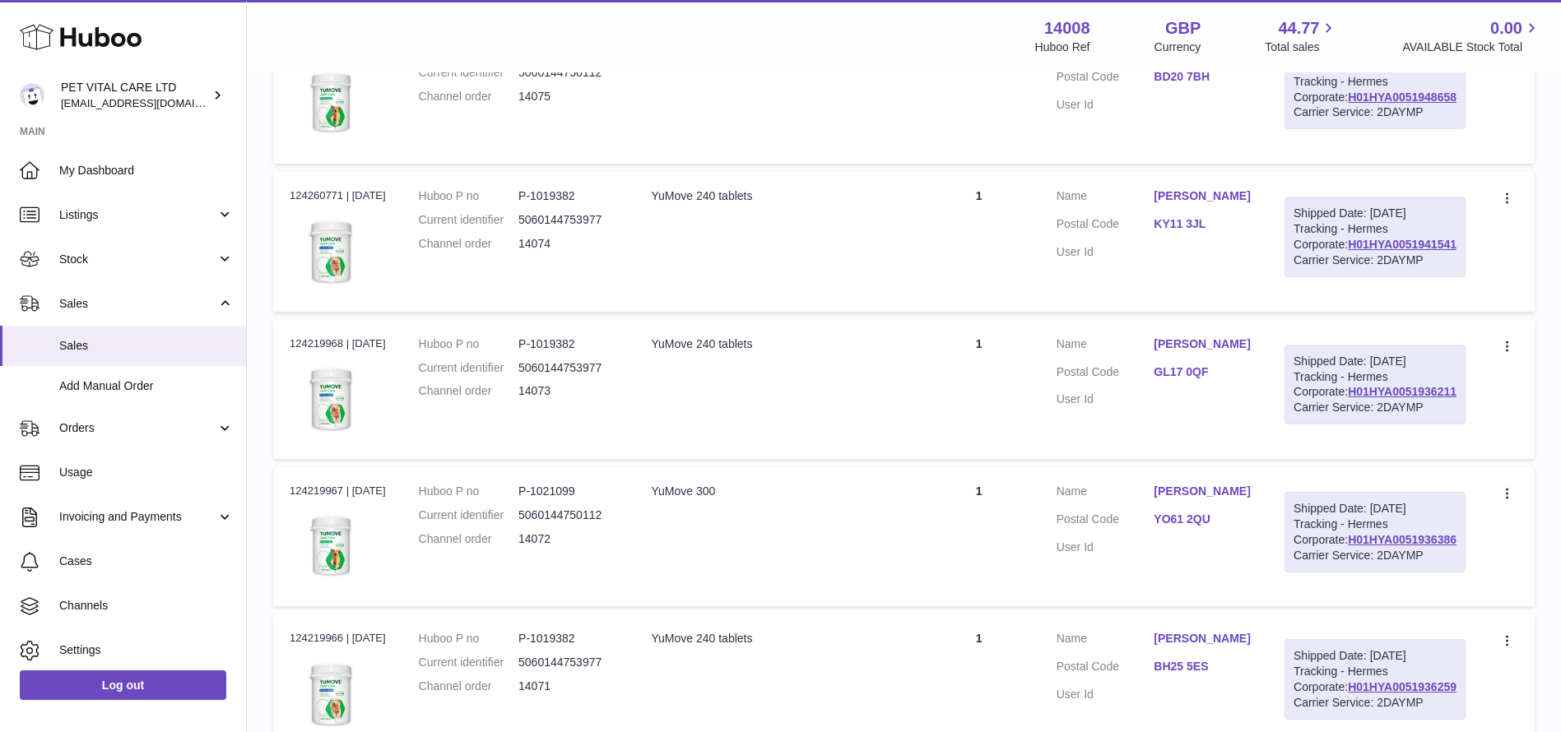
scroll to position [1288, 0]
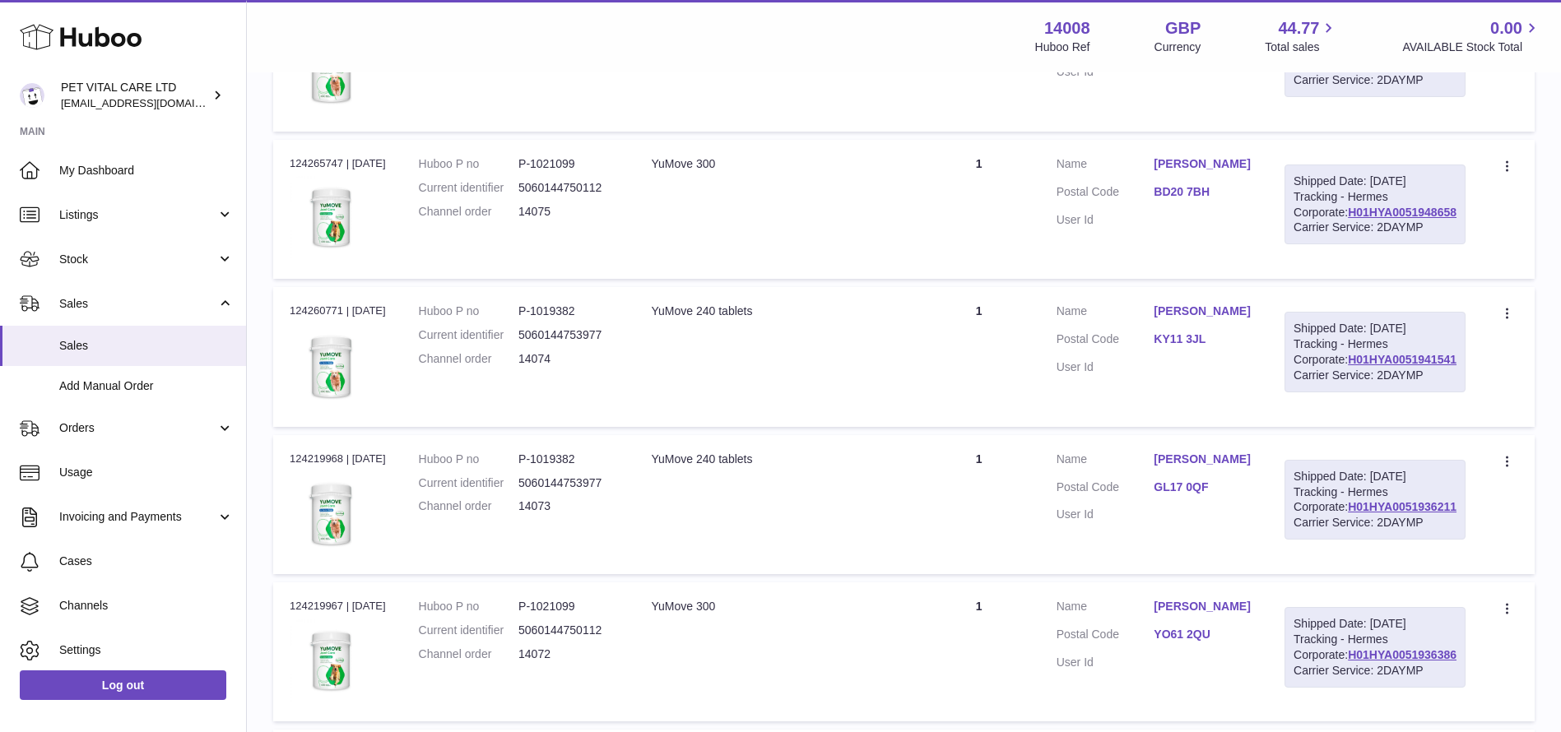
drag, startPoint x: 1457, startPoint y: 307, endPoint x: 1340, endPoint y: 309, distance: 117.7
click at [1340, 97] on div "Shipped Date: [DATE] Tracking - Hermes Corporate: H01HYA0051949333 Carrier Serv…" at bounding box center [1375, 56] width 181 height 81
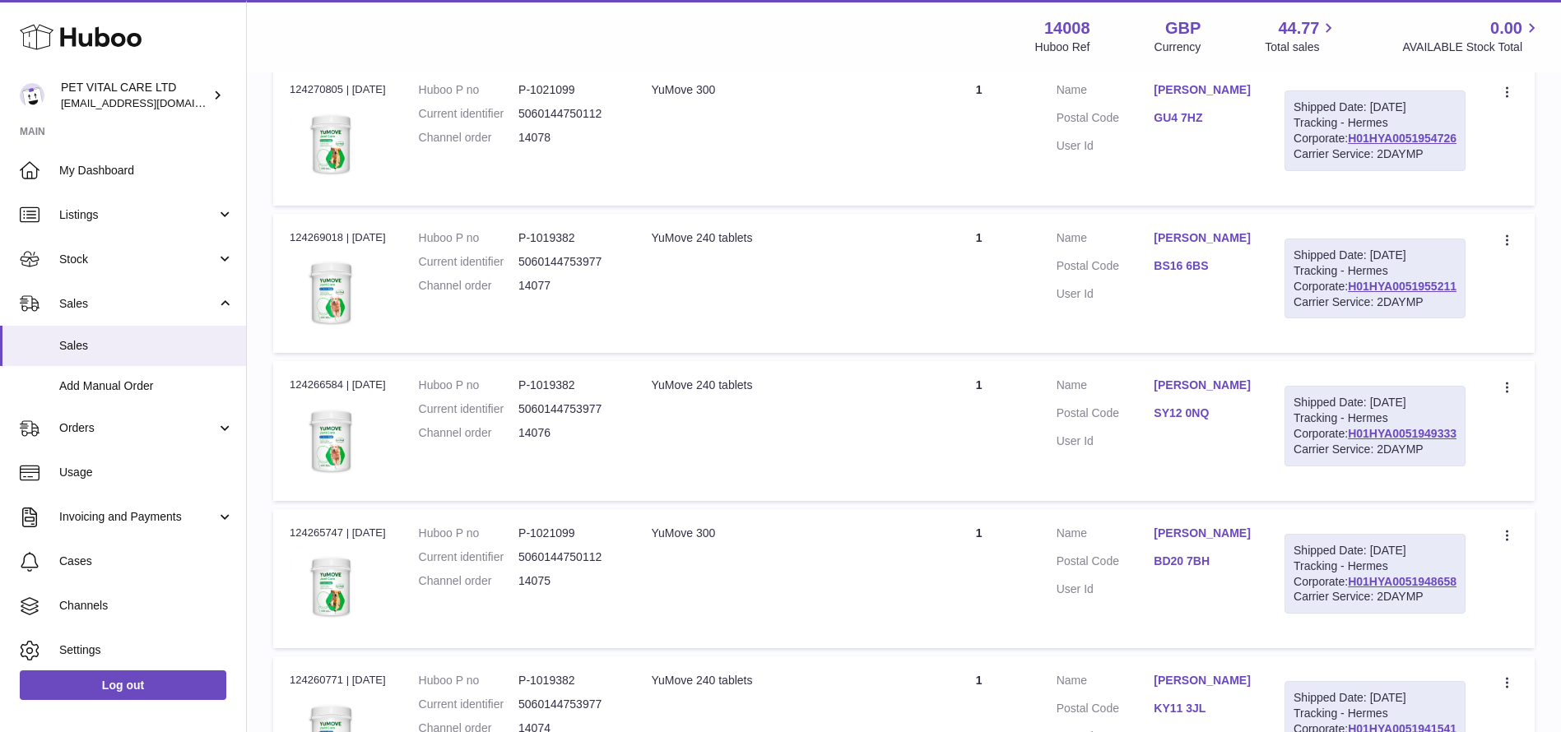
scroll to position [918, 0]
drag, startPoint x: 1457, startPoint y: 497, endPoint x: 1344, endPoint y: 497, distance: 113.6
click at [1344, 320] on div "Shipped Date: [DATE] Tracking - Hermes Corporate: H01HYA0051955211 Carrier Serv…" at bounding box center [1375, 279] width 181 height 81
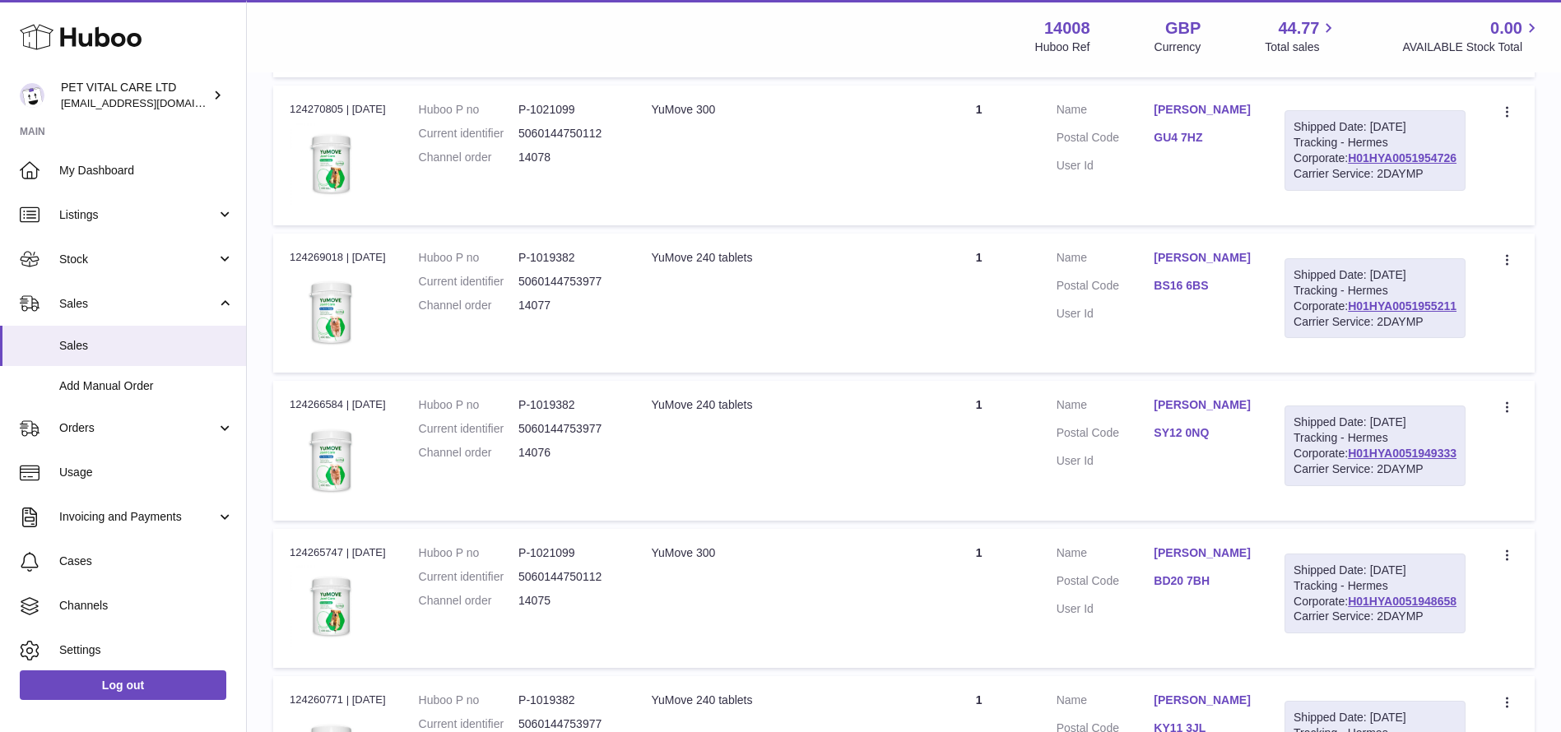
scroll to position [794, 0]
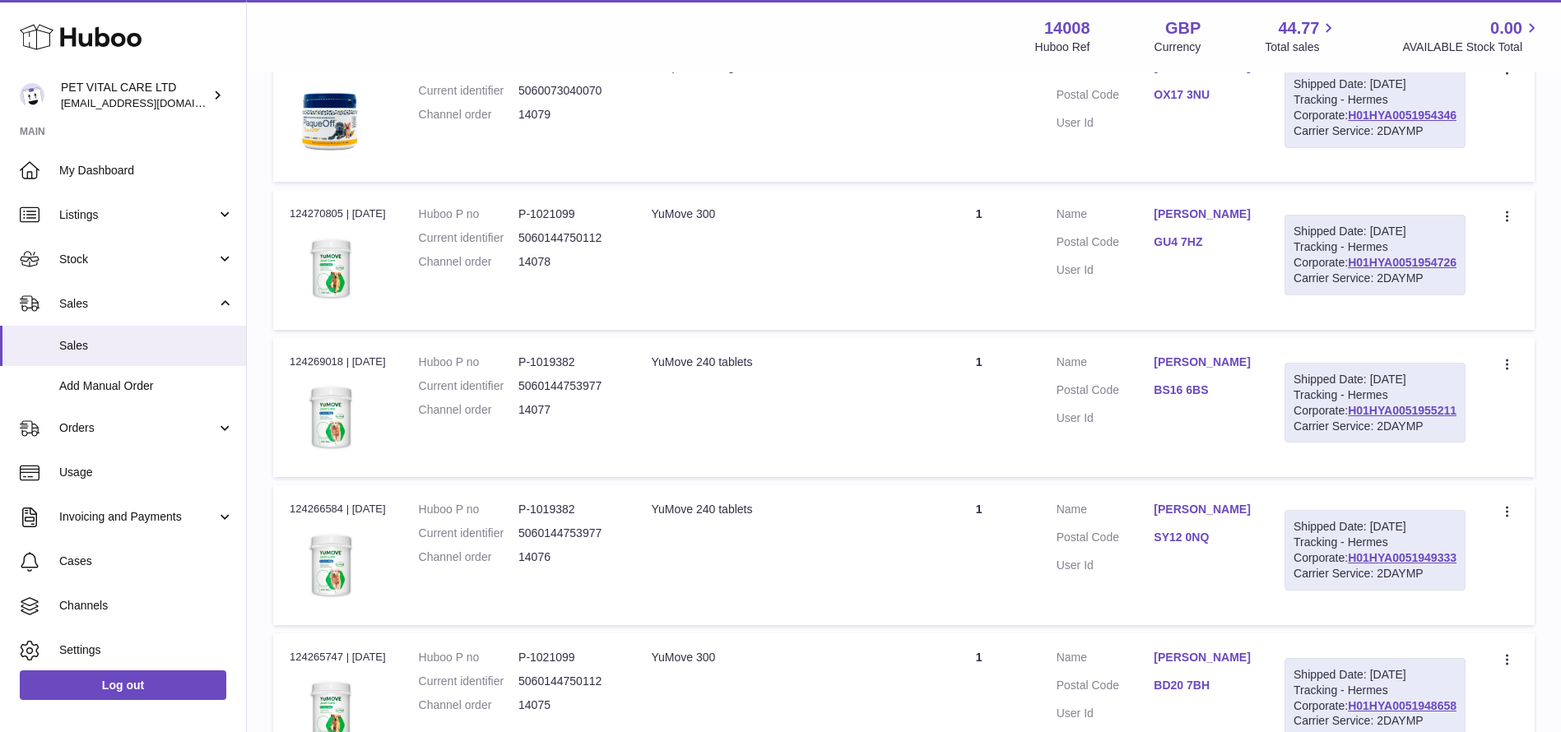
drag, startPoint x: 1461, startPoint y: 436, endPoint x: 1340, endPoint y: 437, distance: 121.8
click at [1340, 295] on div "Shipped Date: [DATE] Tracking - Hermes Corporate: H01HYA0051954726 Carrier Serv…" at bounding box center [1375, 255] width 181 height 81
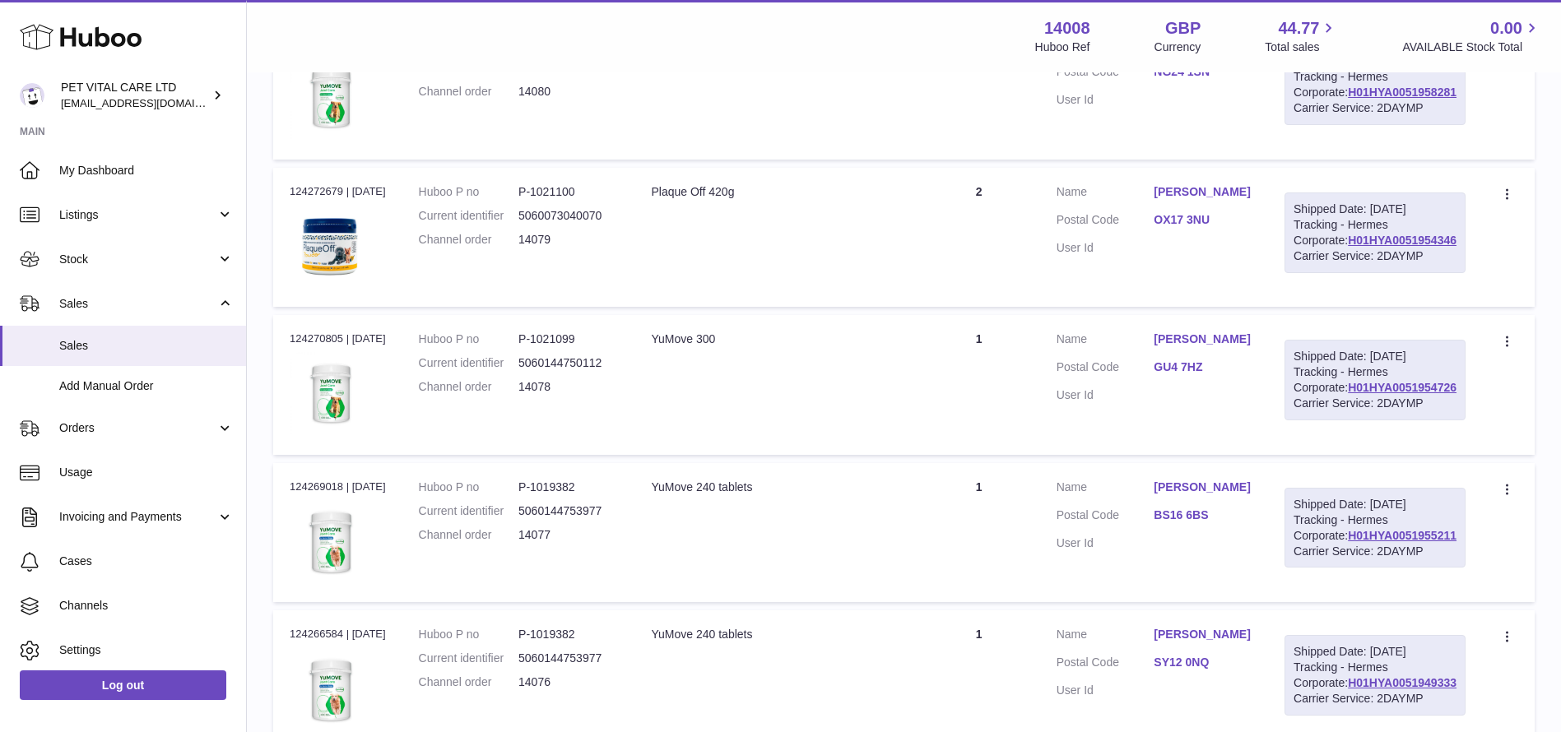
scroll to position [547, 0]
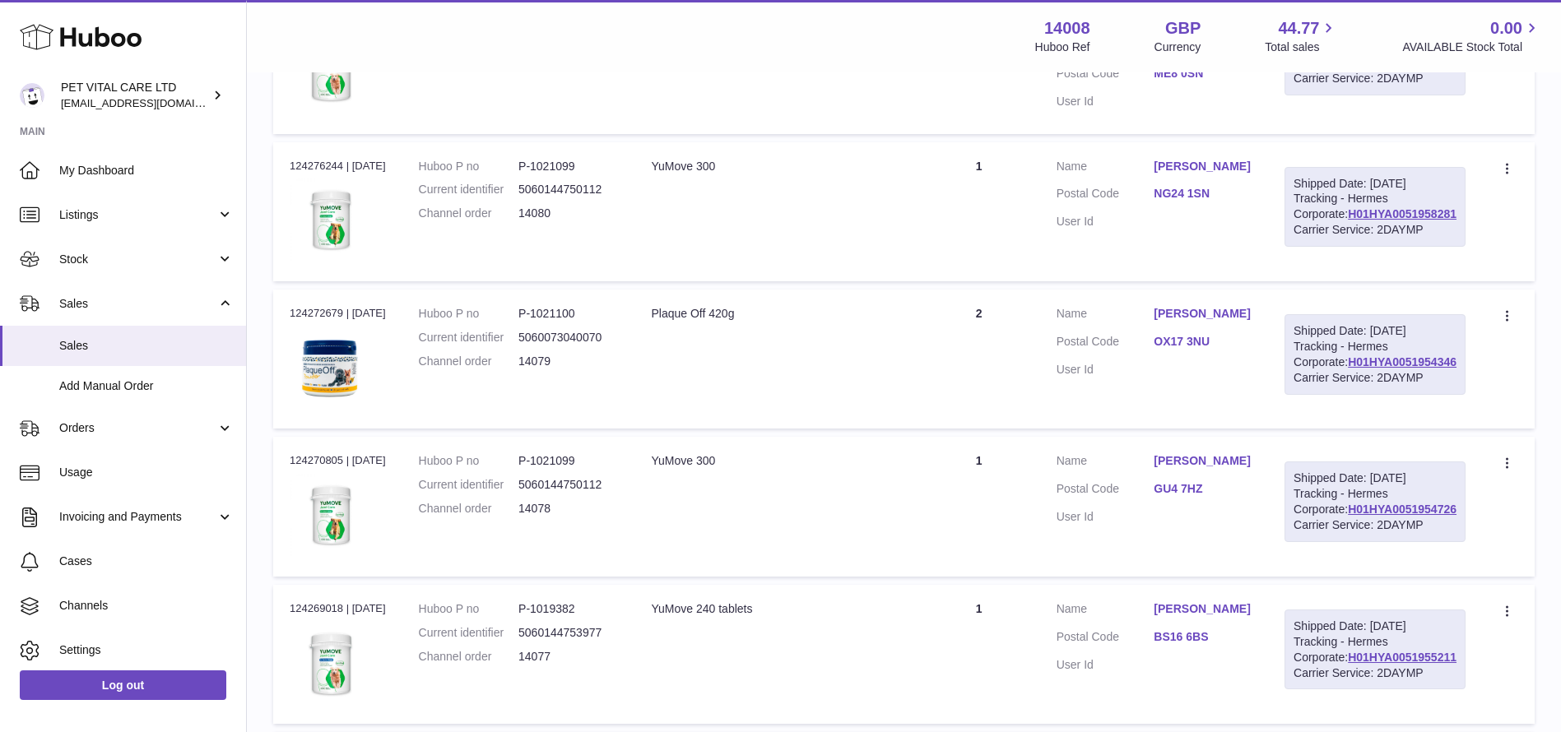
drag, startPoint x: 1458, startPoint y: 497, endPoint x: 1337, endPoint y: 498, distance: 121.0
click at [1337, 395] on div "Shipped Date: [DATE] Tracking - Hermes Corporate: H01HYA0051954346 Carrier Serv…" at bounding box center [1375, 354] width 181 height 81
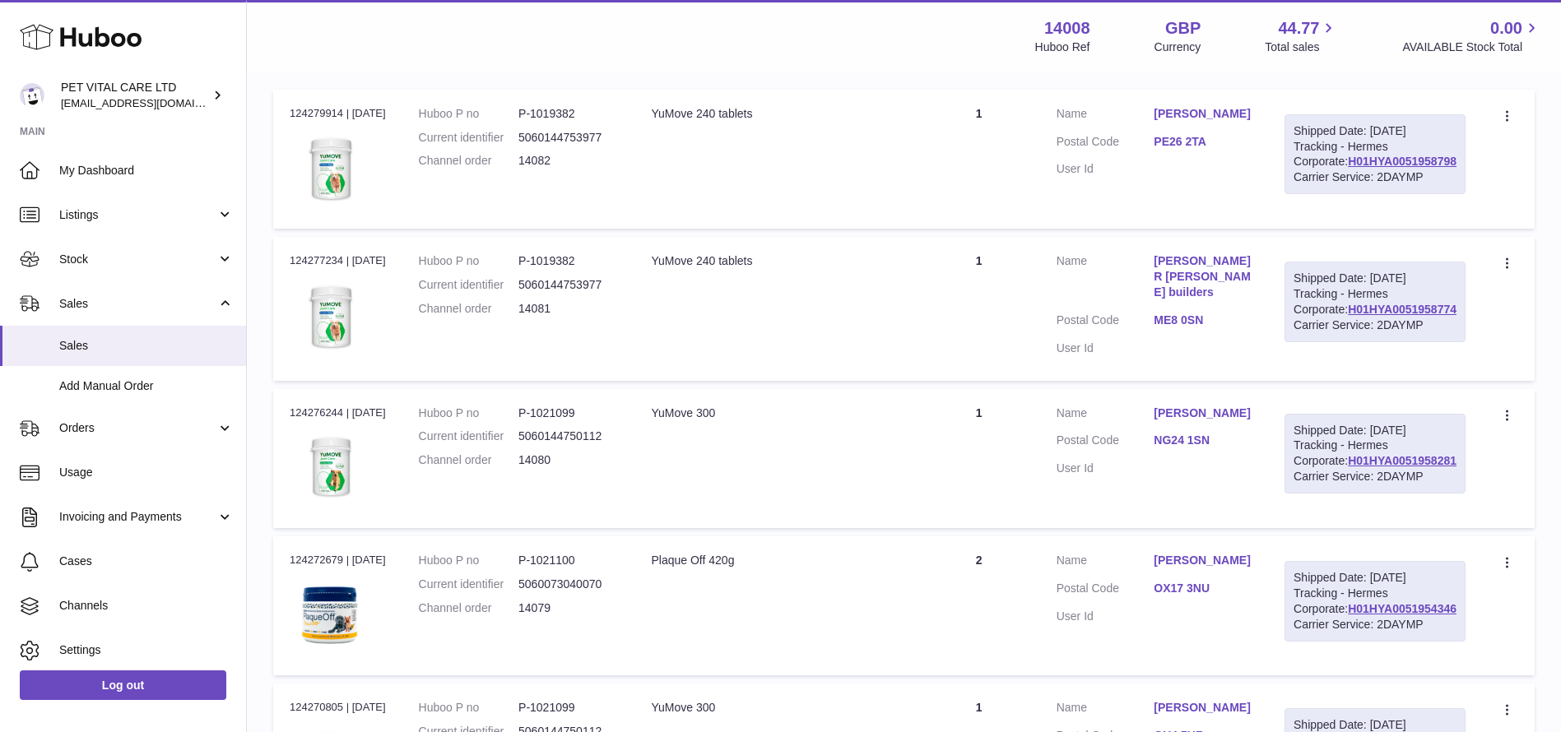
drag, startPoint x: 1457, startPoint y: 564, endPoint x: 1333, endPoint y: 562, distance: 123.4
click at [1333, 528] on td "Shipped Date: [DATE] Tracking - Hermes Corporate: H01HYA0051958281 Carrier Serv…" at bounding box center [1375, 458] width 214 height 139
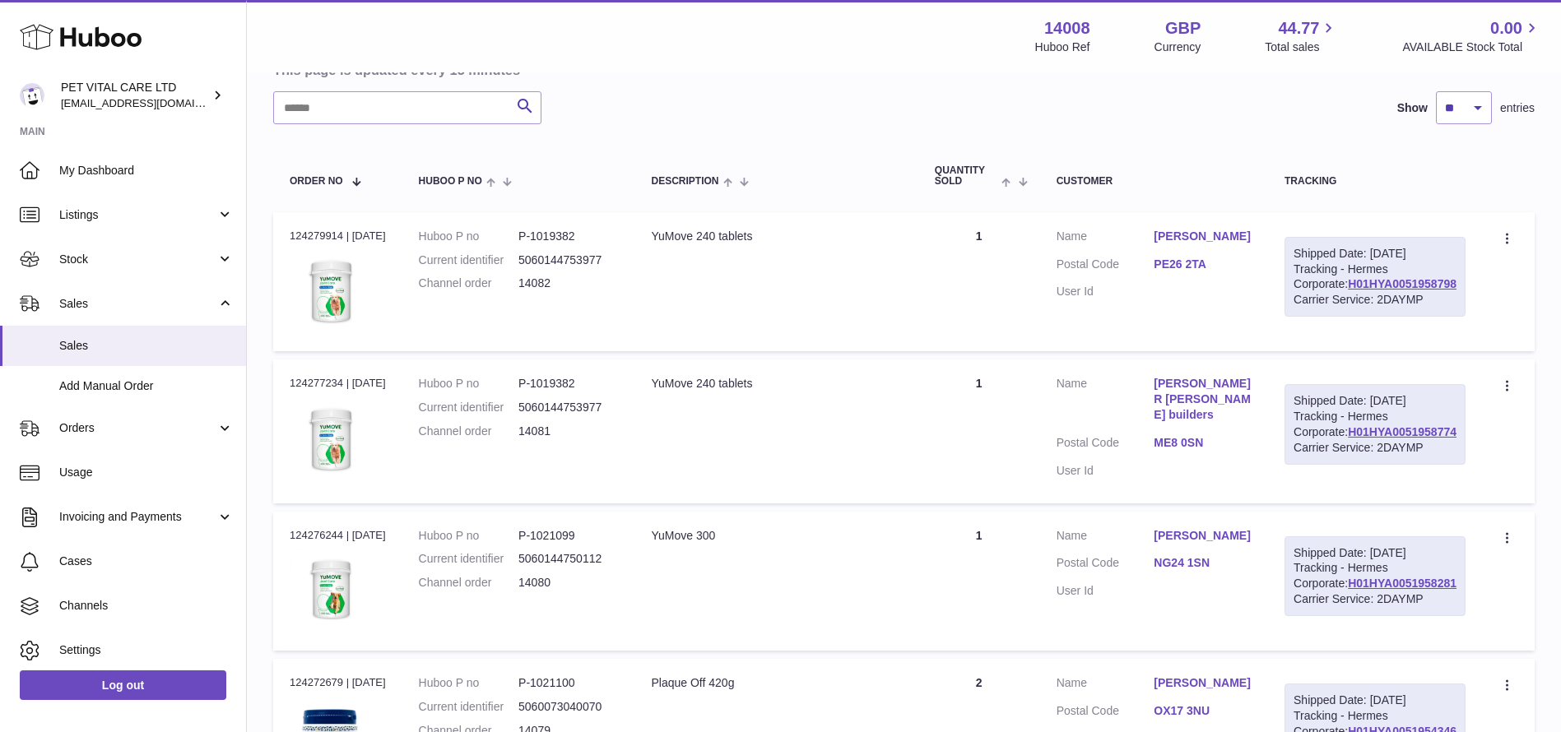
scroll to position [177, 0]
drag, startPoint x: 1457, startPoint y: 501, endPoint x: 1346, endPoint y: 495, distance: 110.4
click at [1346, 466] on div "Shipped Date: [DATE] Tracking - Hermes Corporate: H01HYA0051958774 Carrier Serv…" at bounding box center [1375, 425] width 181 height 81
drag, startPoint x: 1453, startPoint y: 316, endPoint x: 1339, endPoint y: 318, distance: 114.4
click at [1339, 318] on div "Shipped Date: [DATE] Tracking - Hermes Corporate: H01HYA0051958798 Carrier Serv…" at bounding box center [1375, 278] width 181 height 81
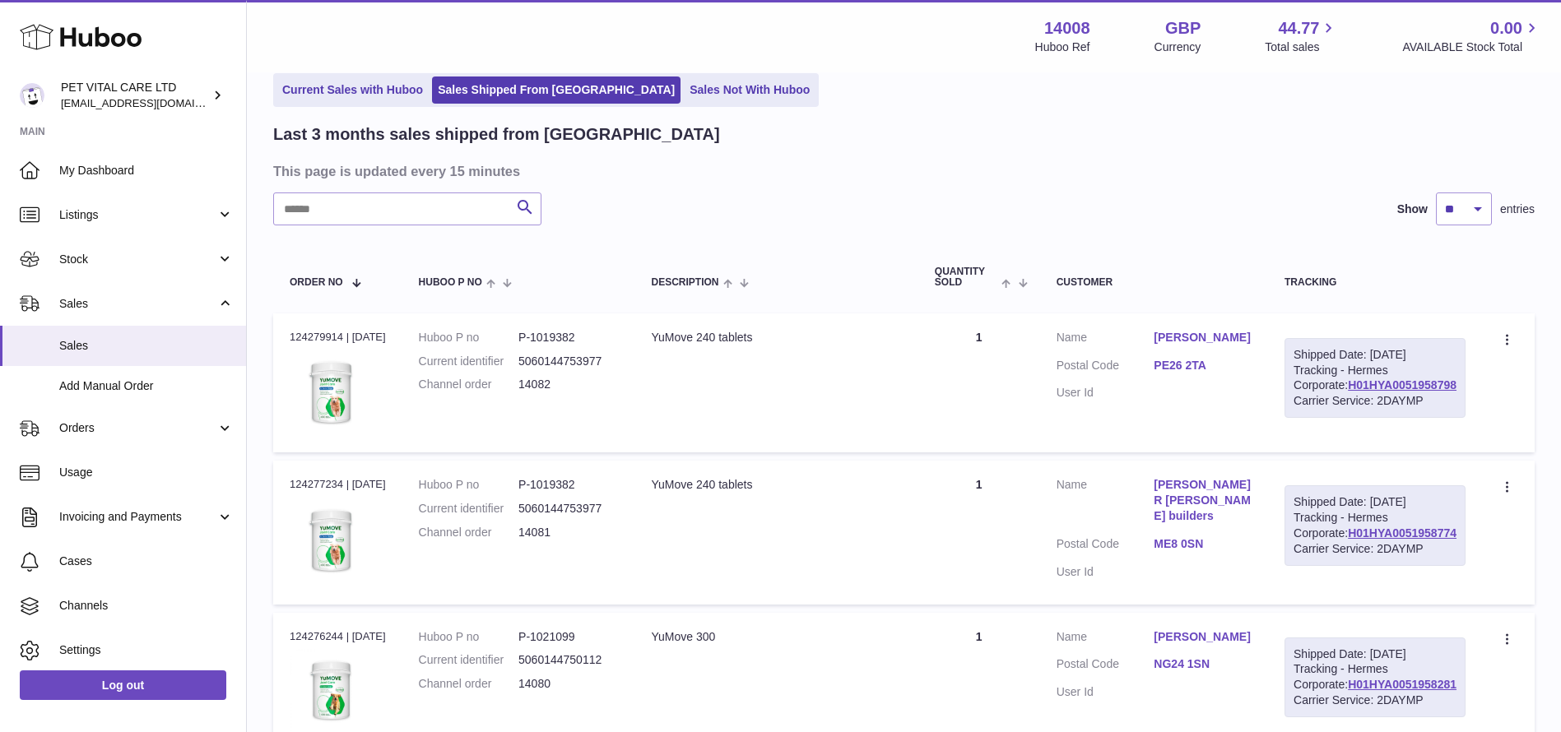
scroll to position [0, 0]
